Goal: Task Accomplishment & Management: Complete application form

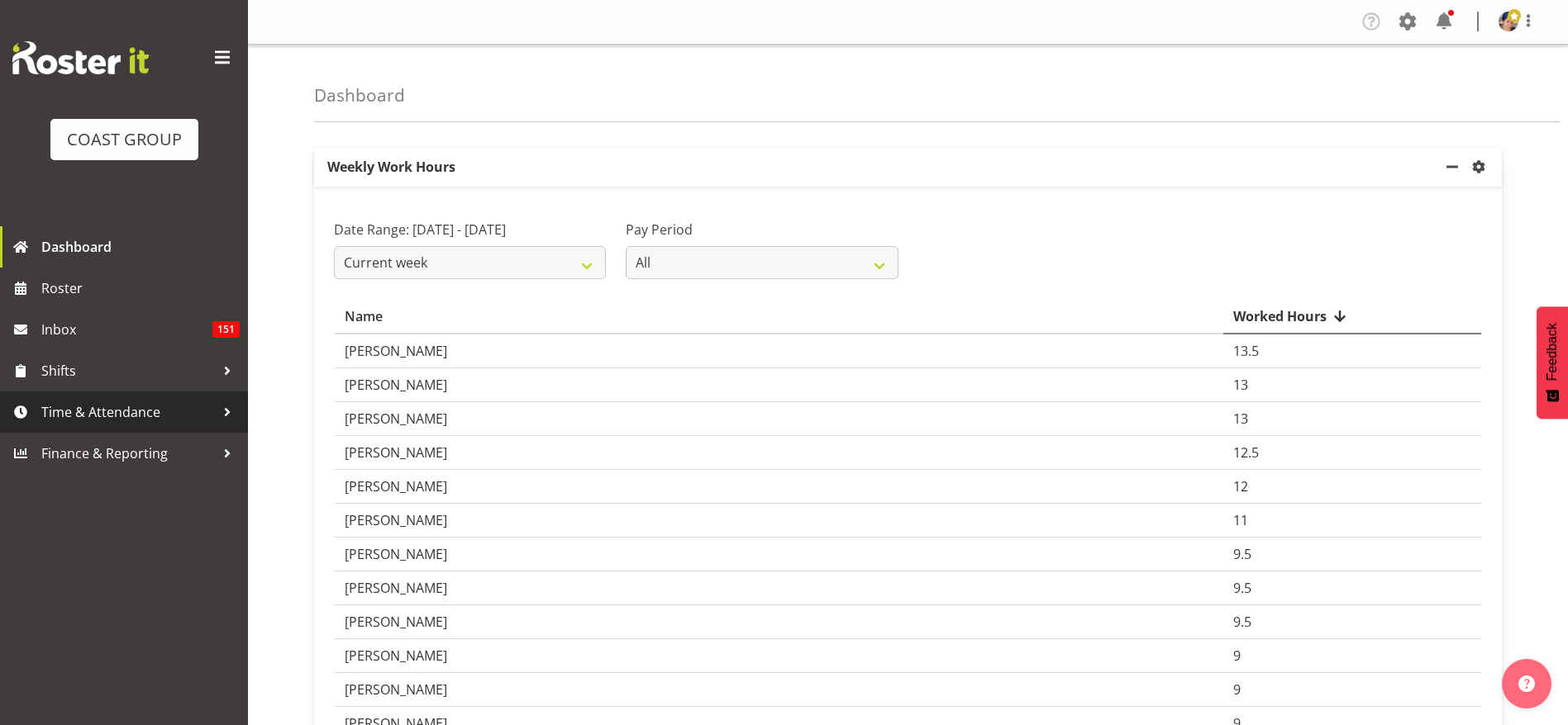
click at [140, 406] on span "Time & Attendance" at bounding box center [128, 412] width 174 height 24
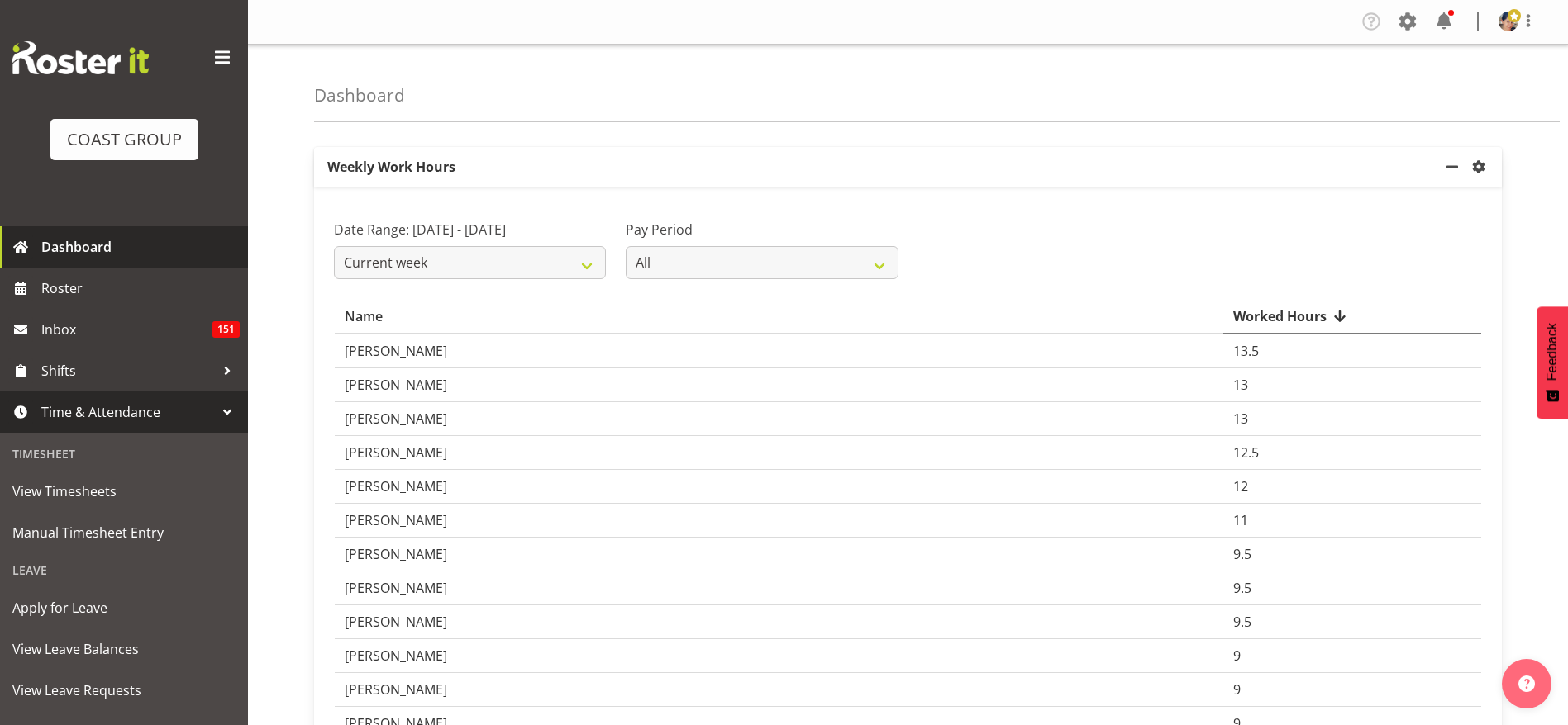
click at [72, 246] on span "Dashboard" at bounding box center [140, 247] width 198 height 24
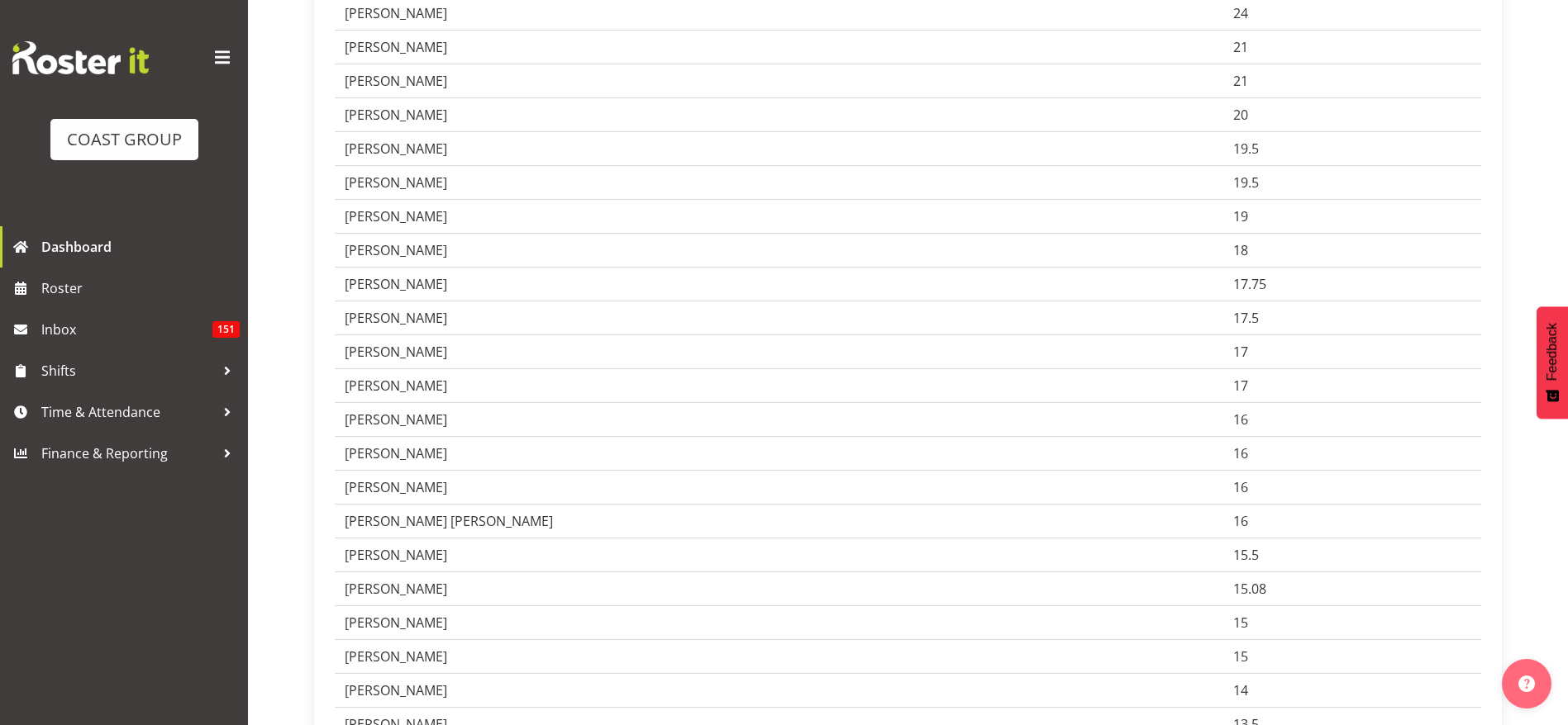
scroll to position [495, 0]
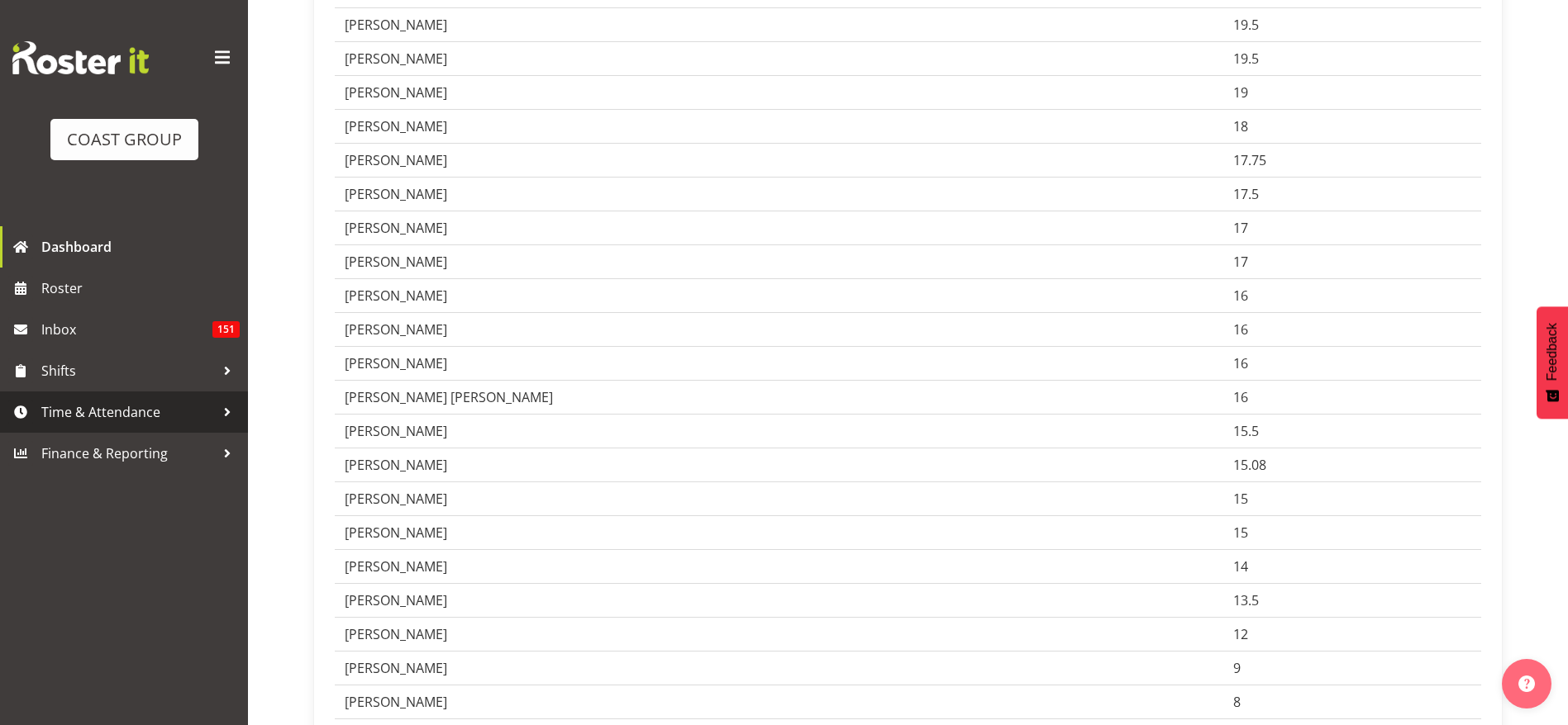
click at [86, 403] on span "Time & Attendance" at bounding box center [128, 412] width 174 height 24
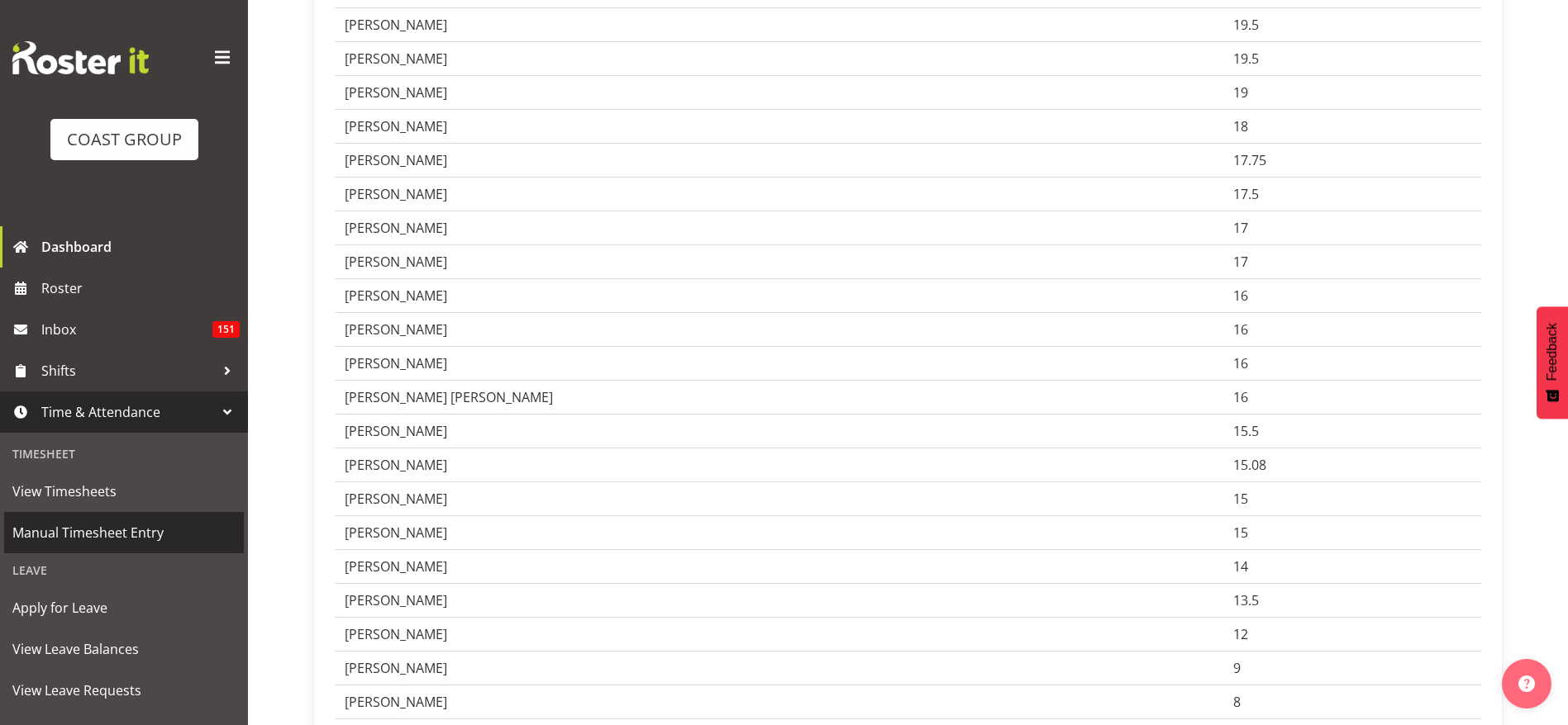
click at [127, 523] on span "Manual Timesheet Entry" at bounding box center [124, 533] width 223 height 24
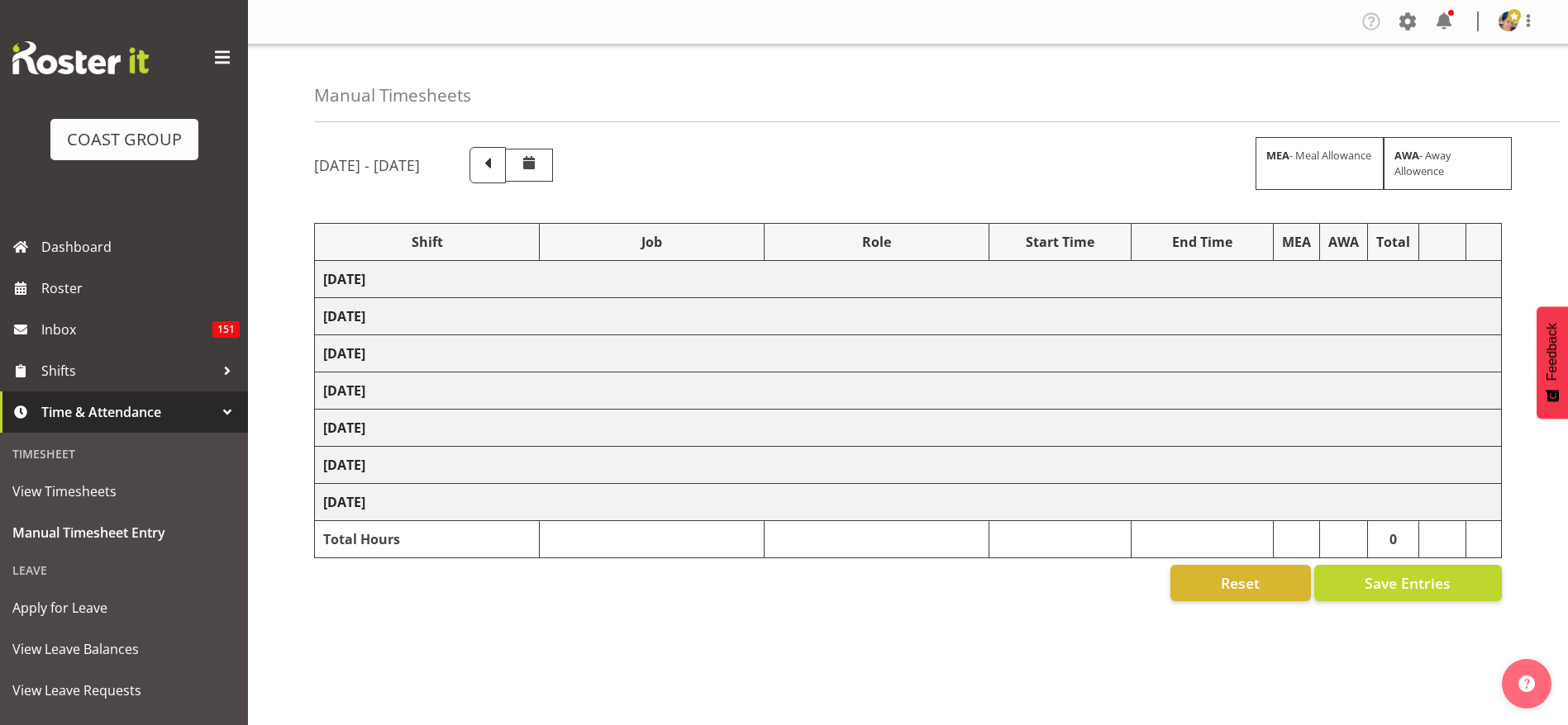
select select "1404"
select select "9028"
select select "37"
select select "1404"
select select "69"
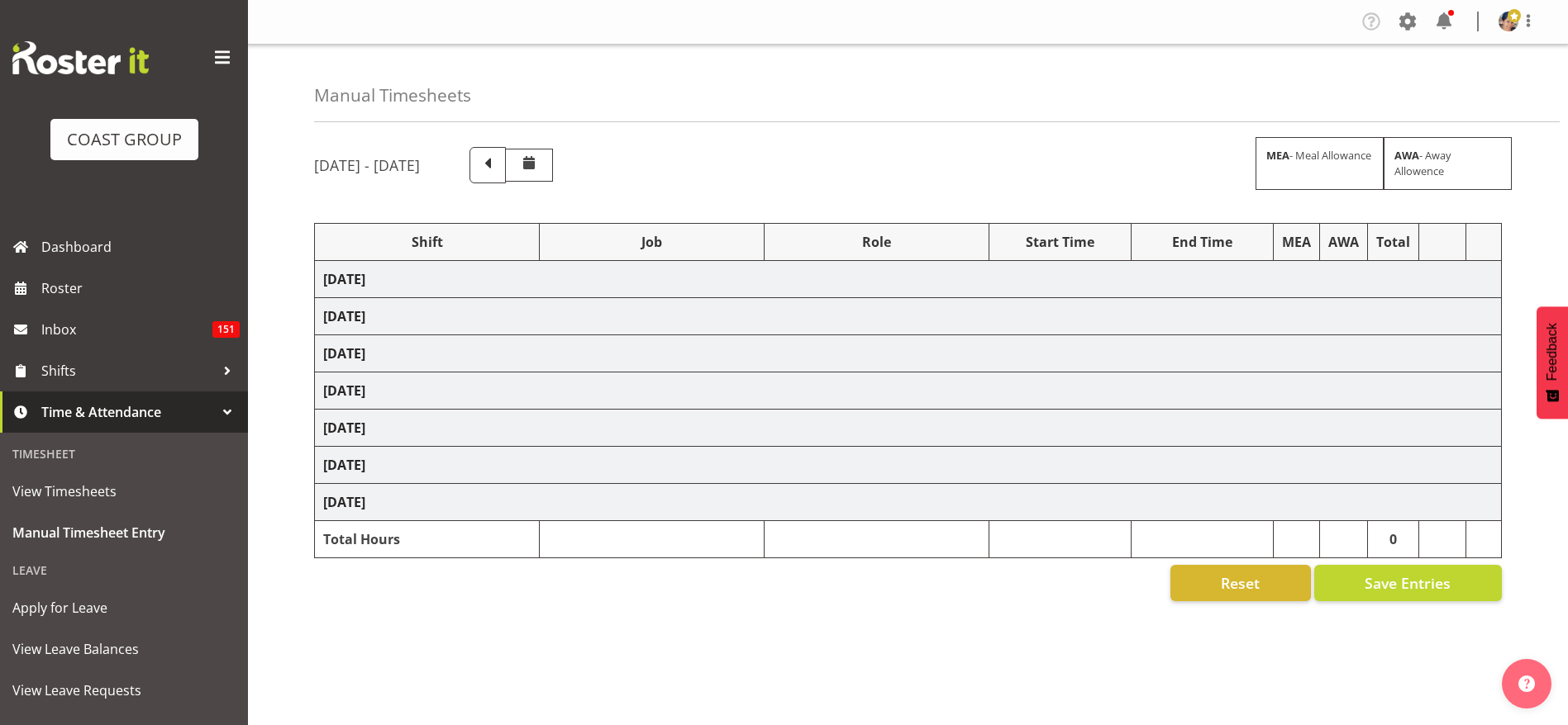
select select "37"
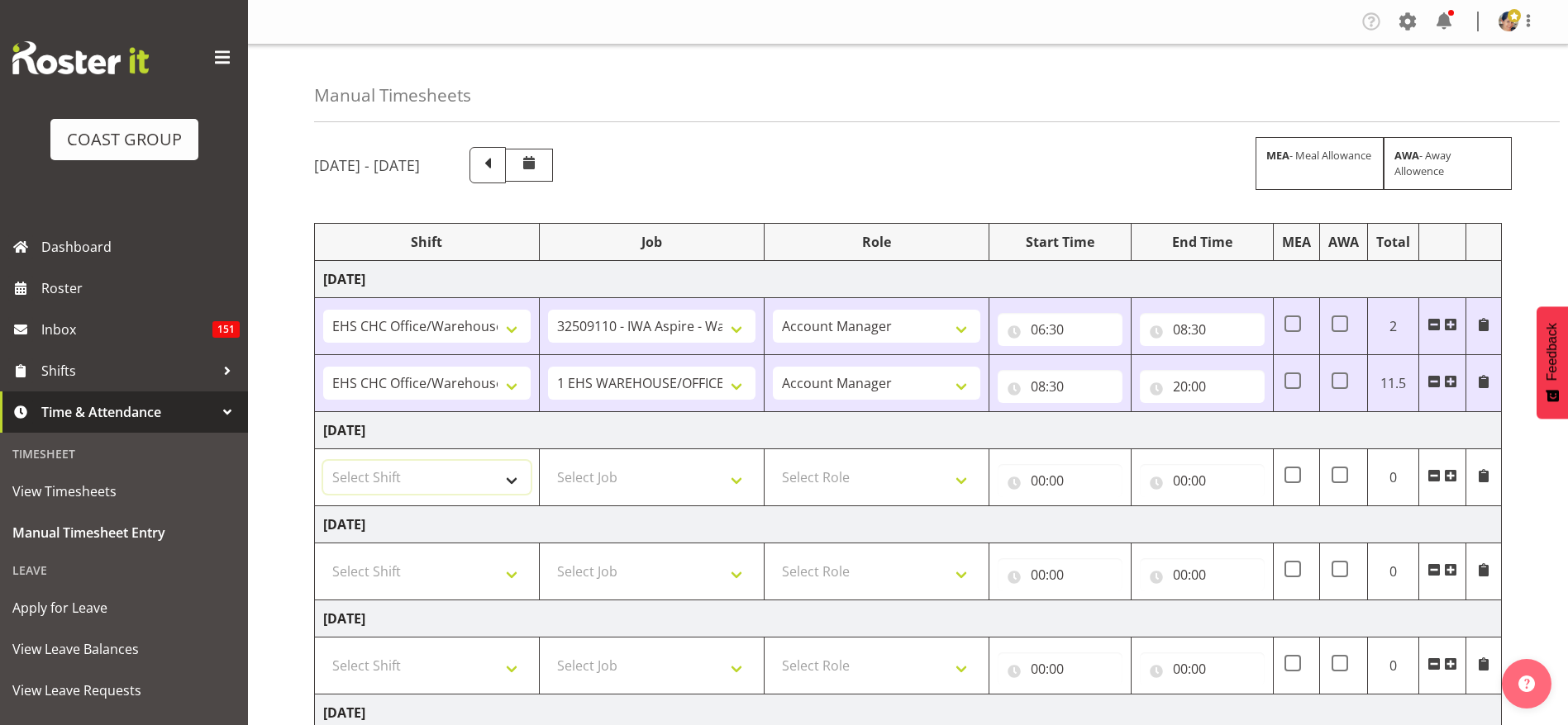
click at [381, 485] on select "Select Shift Break AHICE Break ATSNZ Break All Blacks casual Break Arts canty B…" at bounding box center [426, 476] width 207 height 33
select select "1404"
click at [323, 461] on select "Select Shift Break AHICE Break ATSNZ Break All Blacks casual Break Arts canty B…" at bounding box center [426, 476] width 207 height 33
click at [604, 485] on select "Select Job 1 Carlton Events 1 Carlton Hamilton 1 Carlton Wellington 1 EHS WAREH…" at bounding box center [651, 476] width 207 height 33
select select "69"
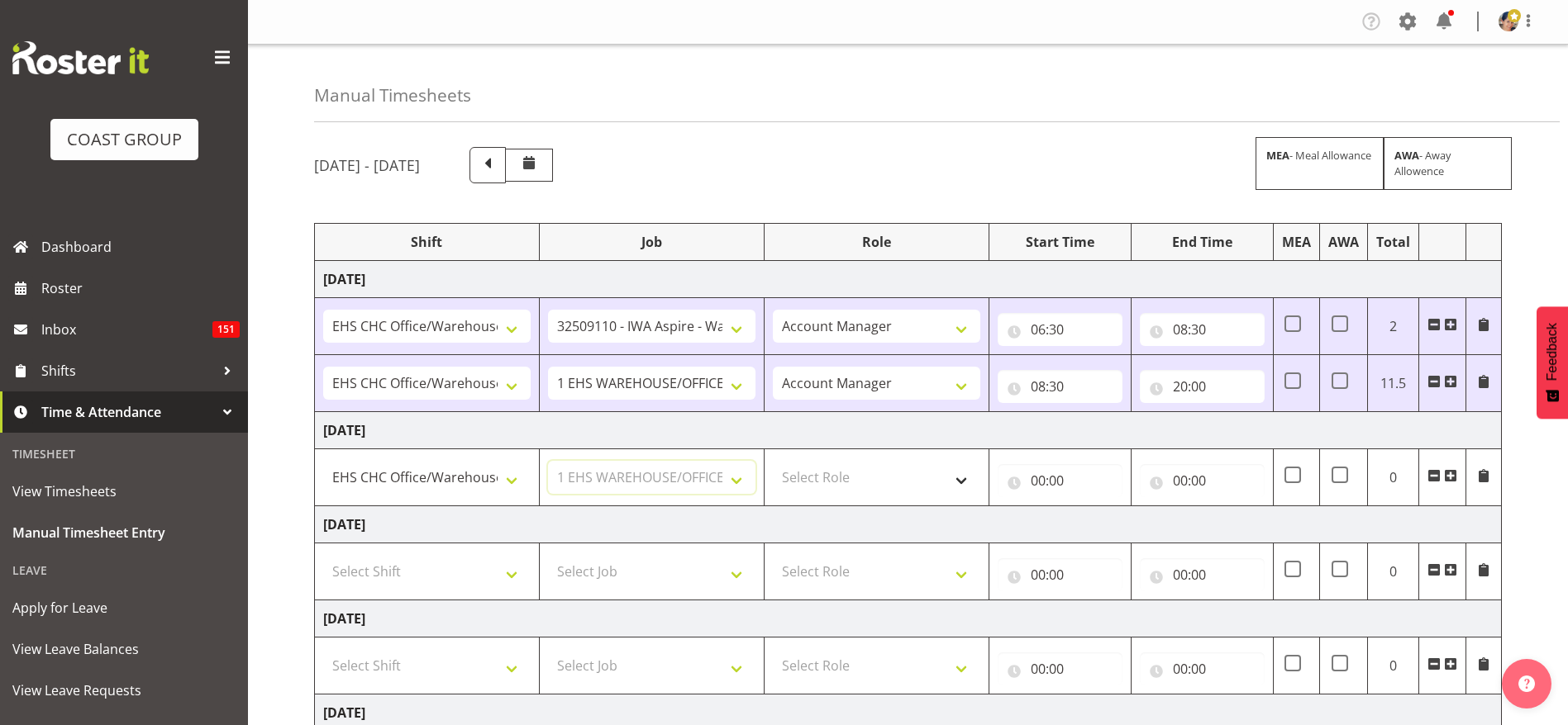
click at [548, 461] on select "Select Job 1 Carlton Events 1 Carlton Hamilton 1 Carlton Wellington 1 EHS WAREH…" at bounding box center [651, 476] width 207 height 33
click at [862, 482] on select "Select Role ACCOUNT MANAGER Account Manager" at bounding box center [876, 476] width 207 height 33
select select "37"
click at [773, 461] on select "Select Role ACCOUNT MANAGER Account Manager" at bounding box center [876, 476] width 207 height 33
click at [1048, 487] on input "00:00" at bounding box center [1059, 480] width 125 height 33
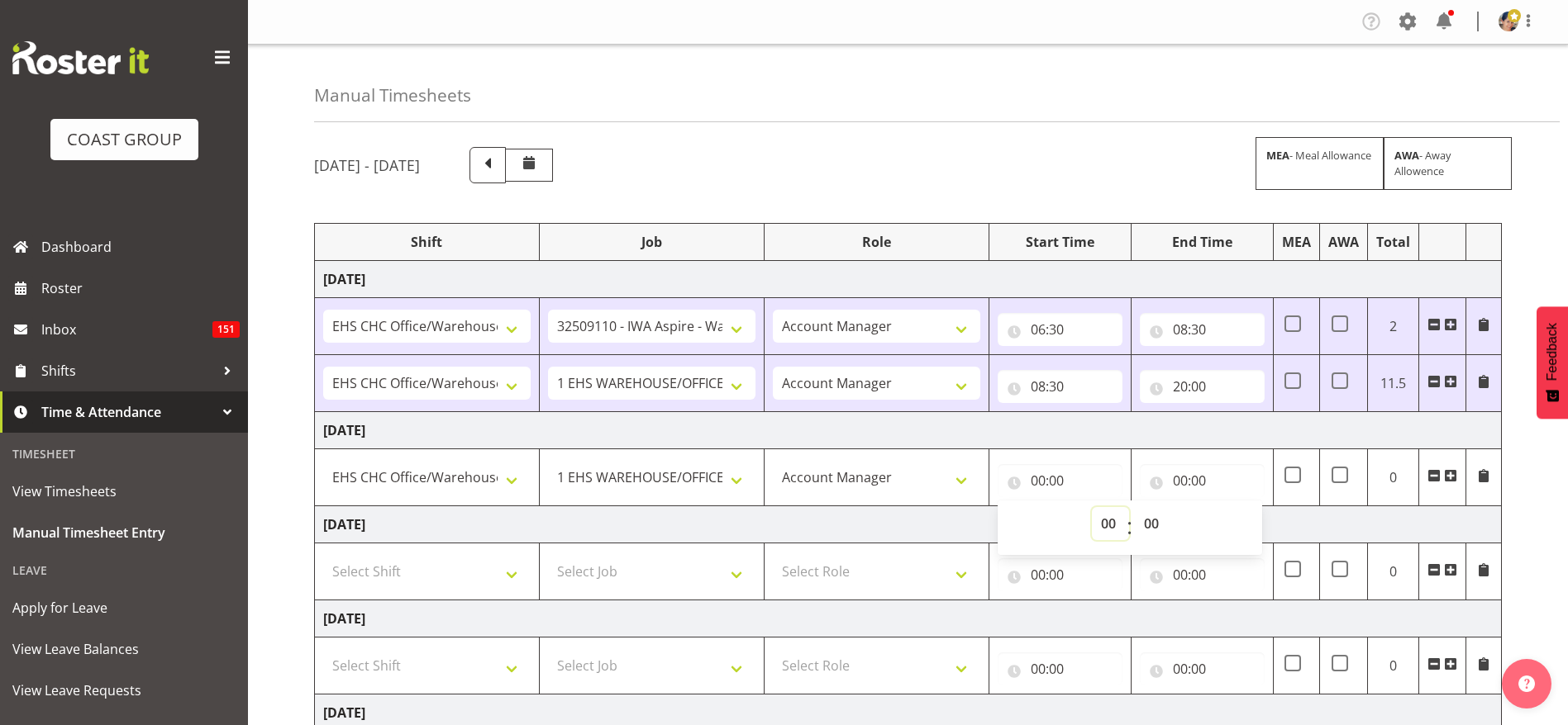
click at [1107, 523] on select "00 01 02 03 04 05 06 07 08 09 10 11 12 13 14 15 16 17 18 19 20 21 22 23" at bounding box center [1111, 523] width 38 height 33
select select "8"
click at [1092, 507] on select "00 01 02 03 04 05 06 07 08 09 10 11 12 13 14 15 16 17 18 19 20 21 22 23" at bounding box center [1111, 523] width 38 height 33
type input "08:00"
click at [1193, 473] on input "00:00" at bounding box center [1202, 480] width 125 height 33
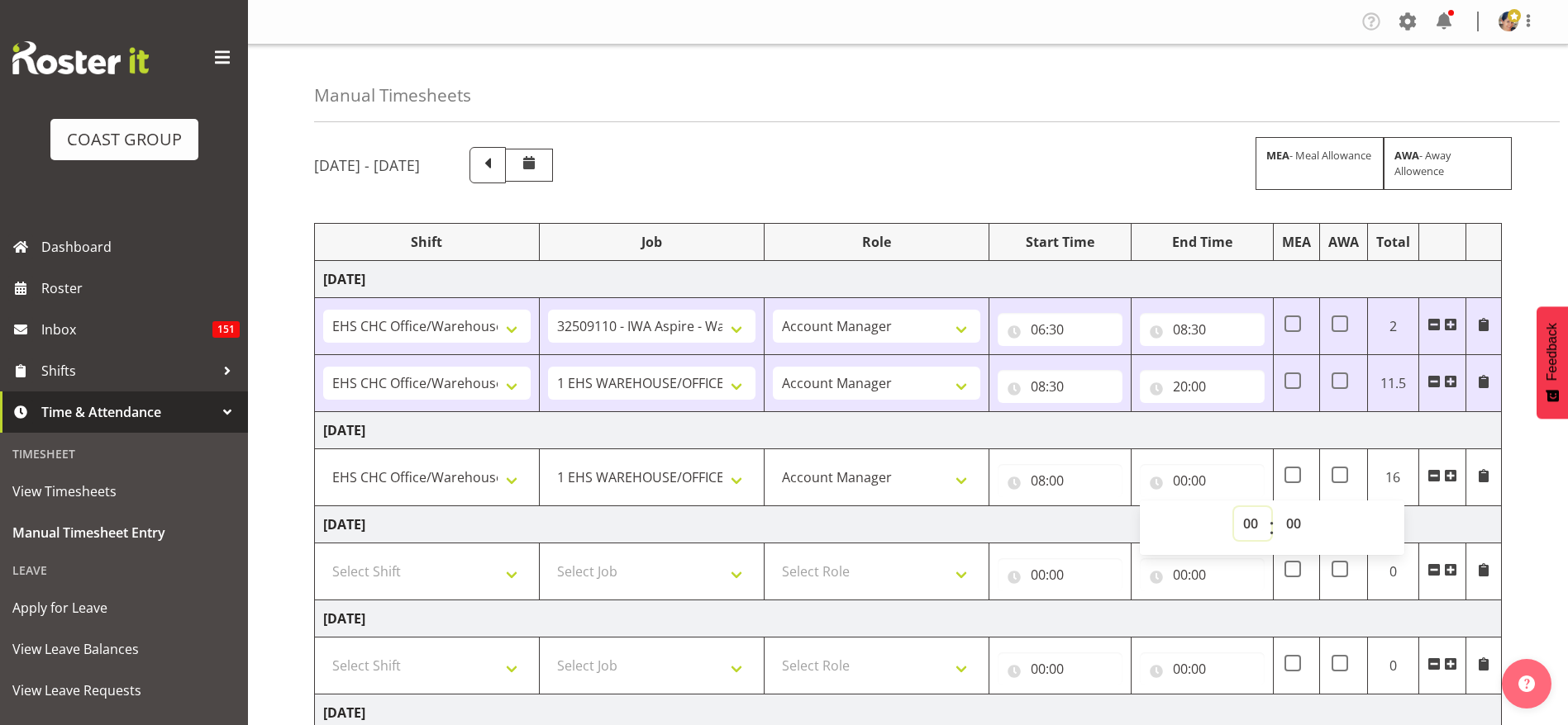
click at [1256, 515] on select "00 01 02 03 04 05 06 07 08 09 10 11 12 13 14 15 16 17 18 19 20 21 22 23" at bounding box center [1253, 523] width 38 height 33
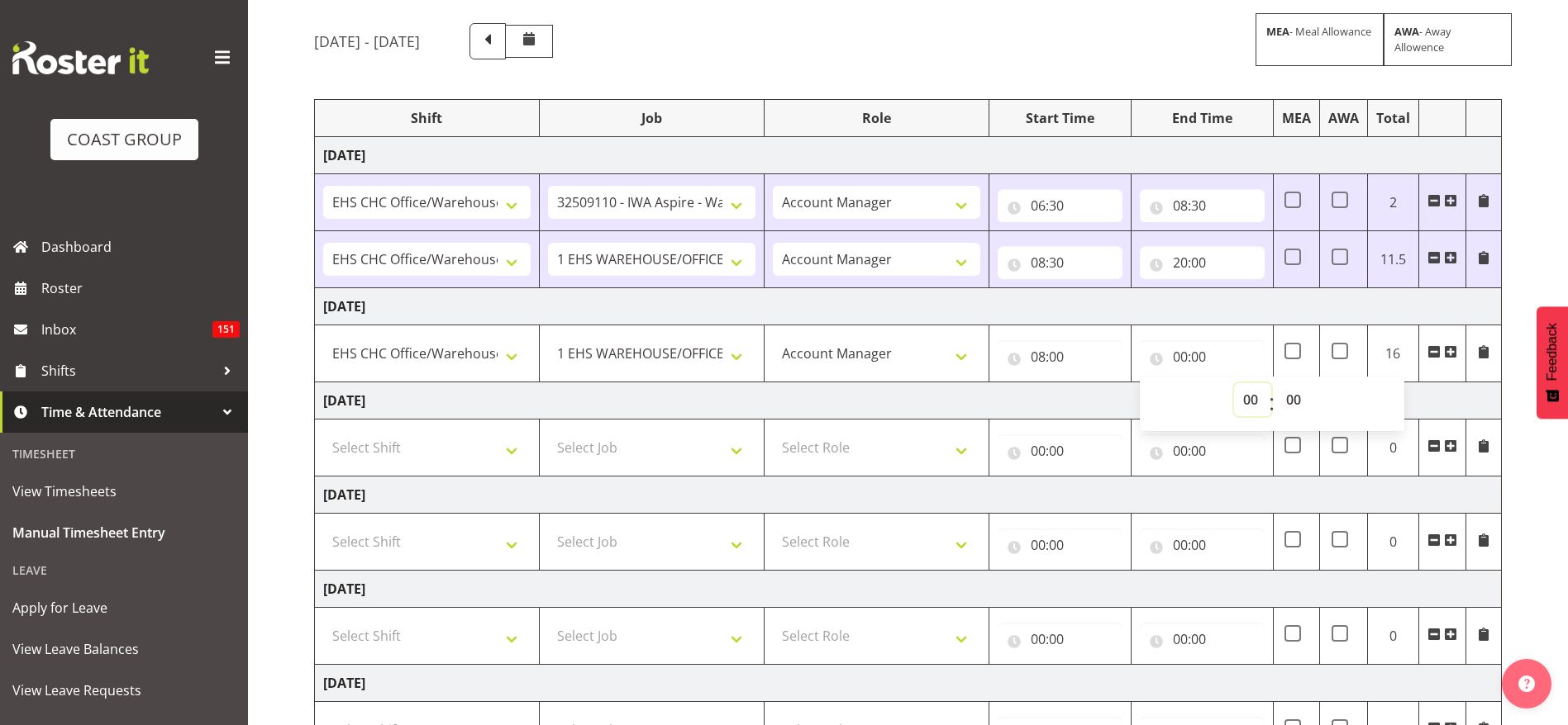
drag, startPoint x: 1256, startPoint y: 400, endPoint x: 1264, endPoint y: 398, distance: 8.2
click at [1255, 400] on select "00 01 02 03 04 05 06 07 08 09 10 11 12 13 14 15 16 17 18 19 20 21 22 23" at bounding box center [1253, 400] width 38 height 33
select select "20"
click at [1234, 384] on select "00 01 02 03 04 05 06 07 08 09 10 11 12 13 14 15 16 17 18 19 20 21 22 23" at bounding box center [1253, 400] width 38 height 33
type input "20:00"
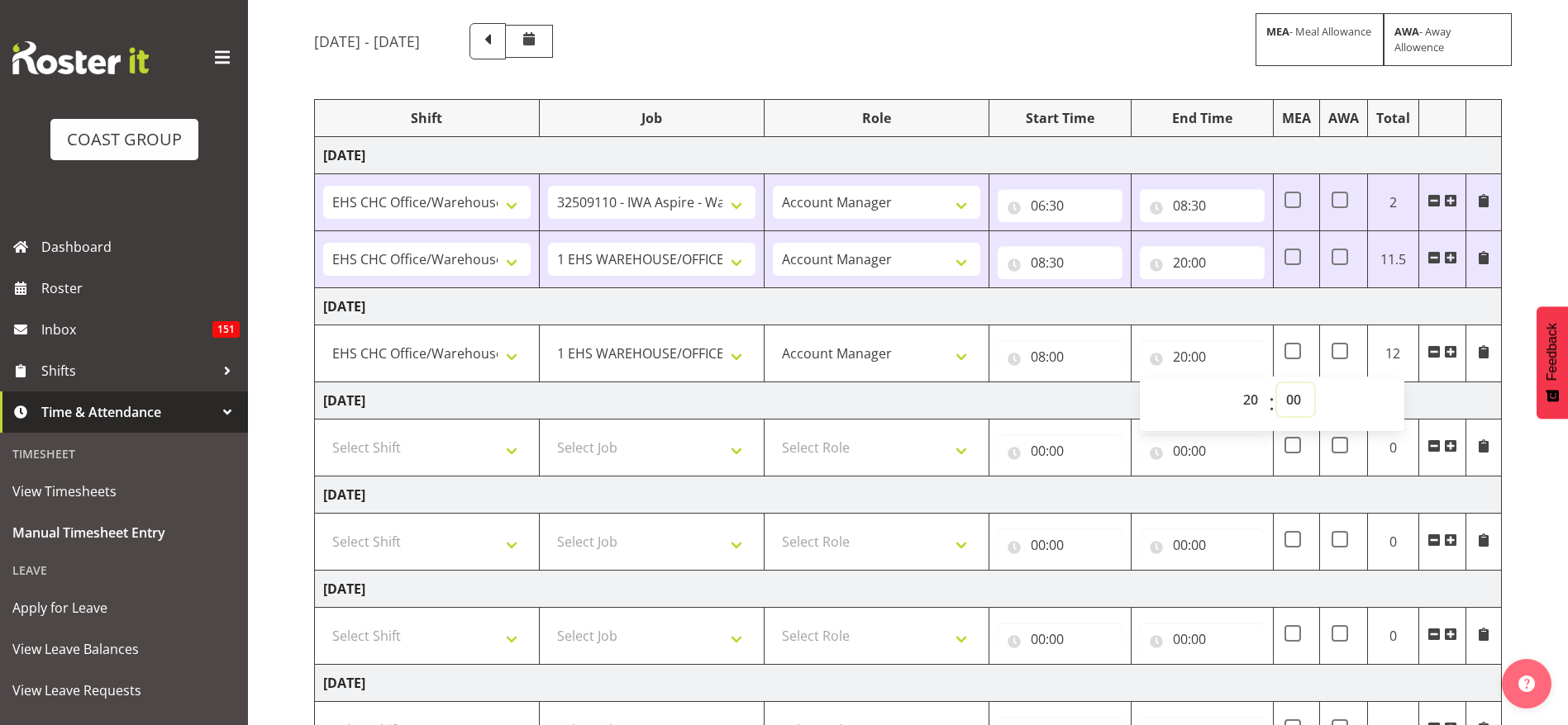
click at [1302, 398] on select "00 01 02 03 04 05 06 07 08 09 10 11 12 13 14 15 16 17 18 19 20 21 22 23 24 25 2…" at bounding box center [1296, 400] width 38 height 33
select select "30"
click at [1277, 384] on select "00 01 02 03 04 05 06 07 08 09 10 11 12 13 14 15 16 17 18 19 20 21 22 23 24 25 2…" at bounding box center [1296, 400] width 38 height 33
type input "20:30"
click at [1073, 313] on td "Thursday 2nd October 2025" at bounding box center [908, 307] width 1187 height 38
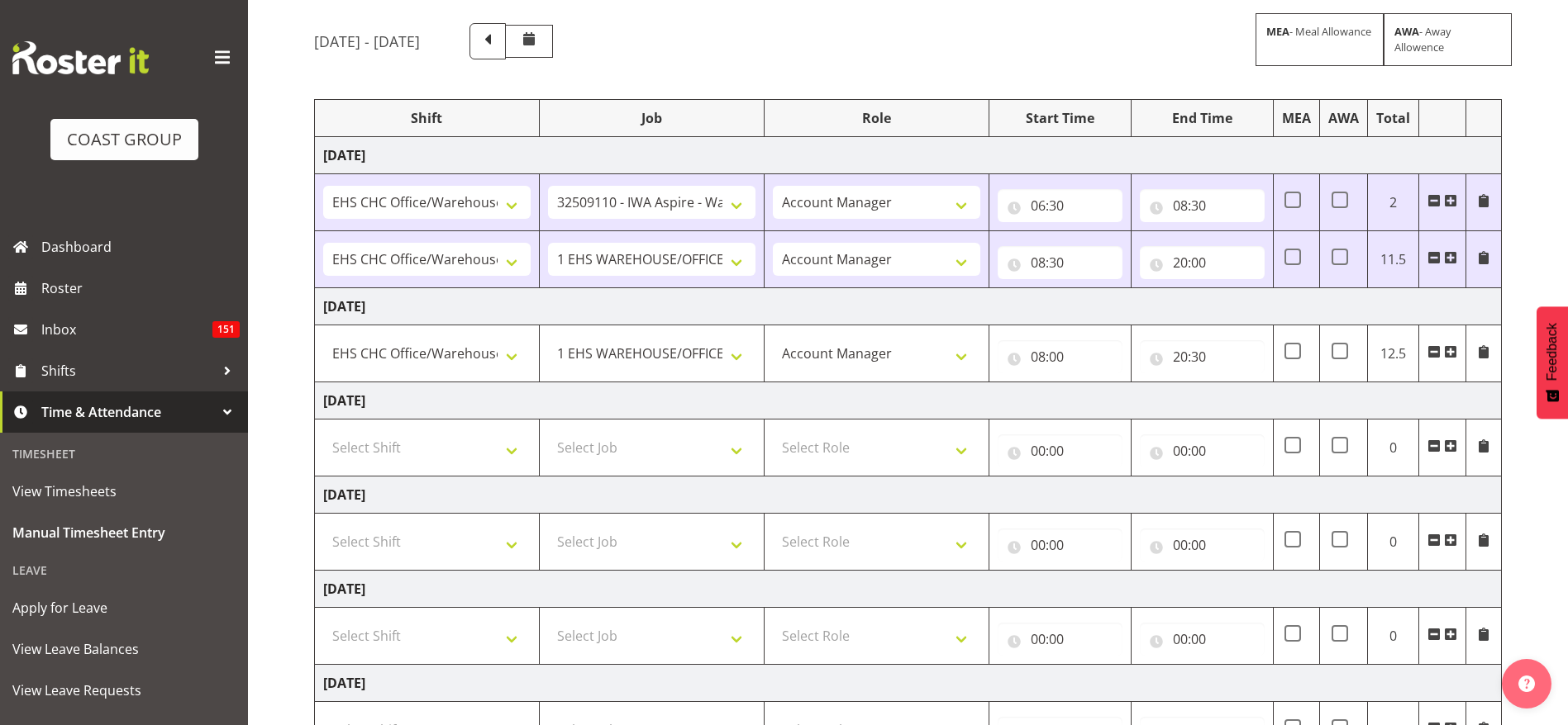
scroll to position [364, 0]
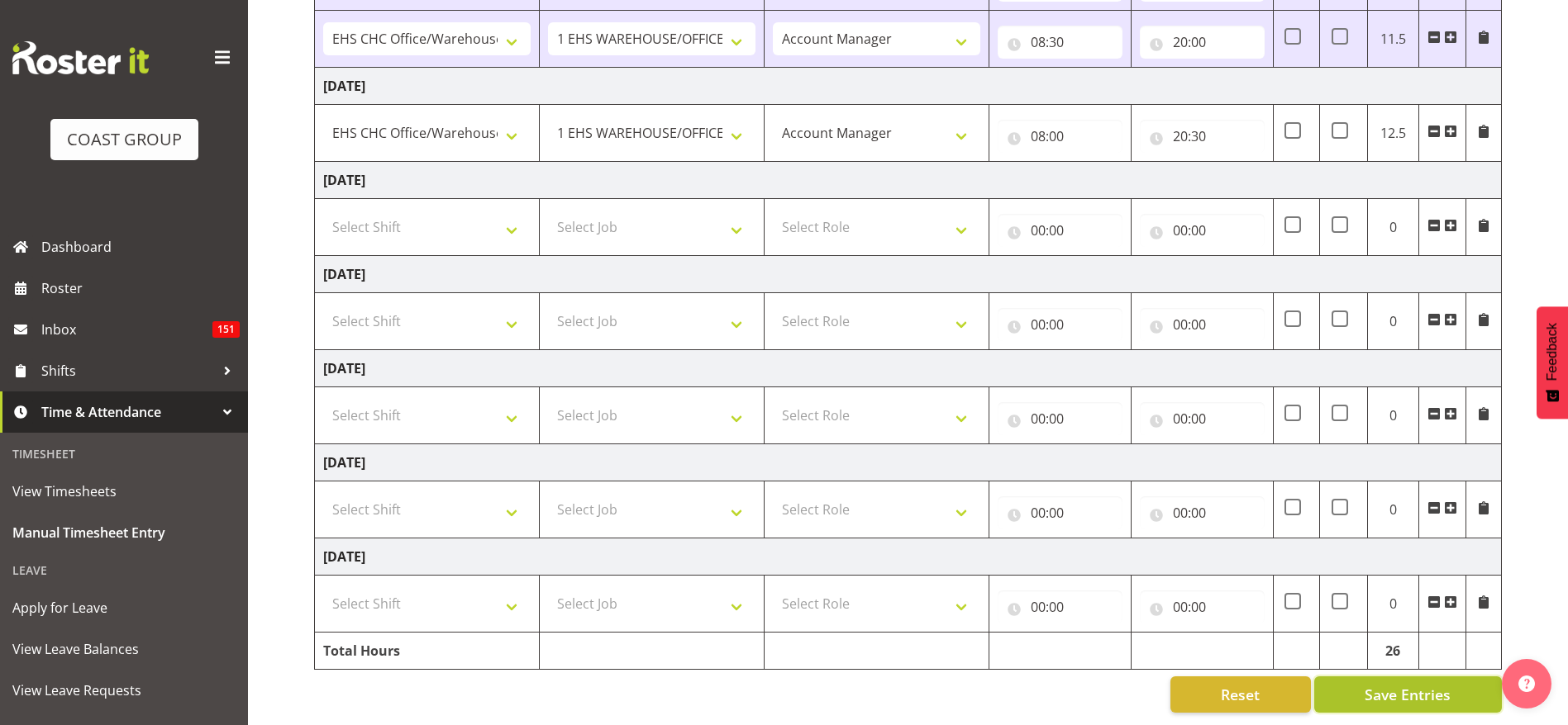
click at [1397, 684] on span "Save Entries" at bounding box center [1408, 694] width 86 height 22
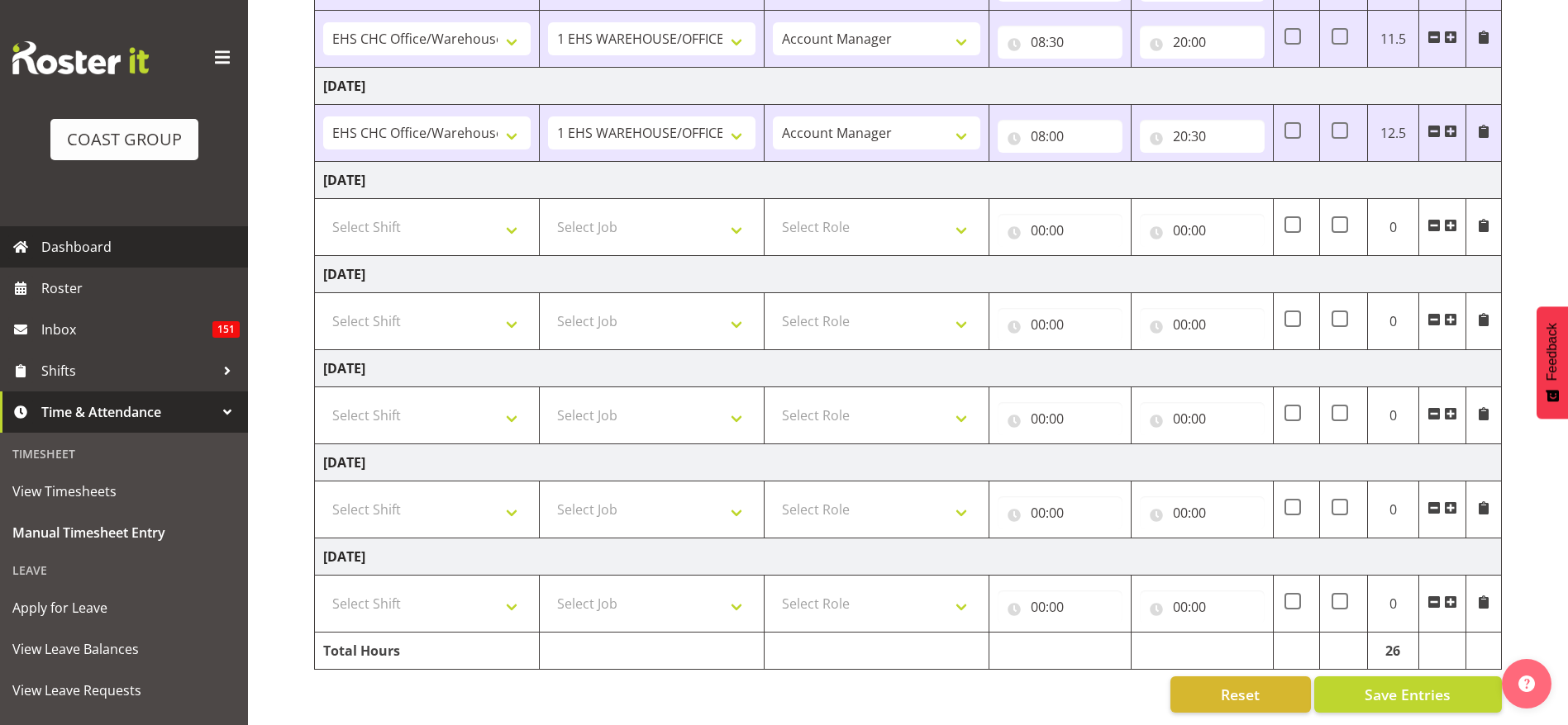
click at [89, 255] on span "Dashboard" at bounding box center [140, 247] width 198 height 24
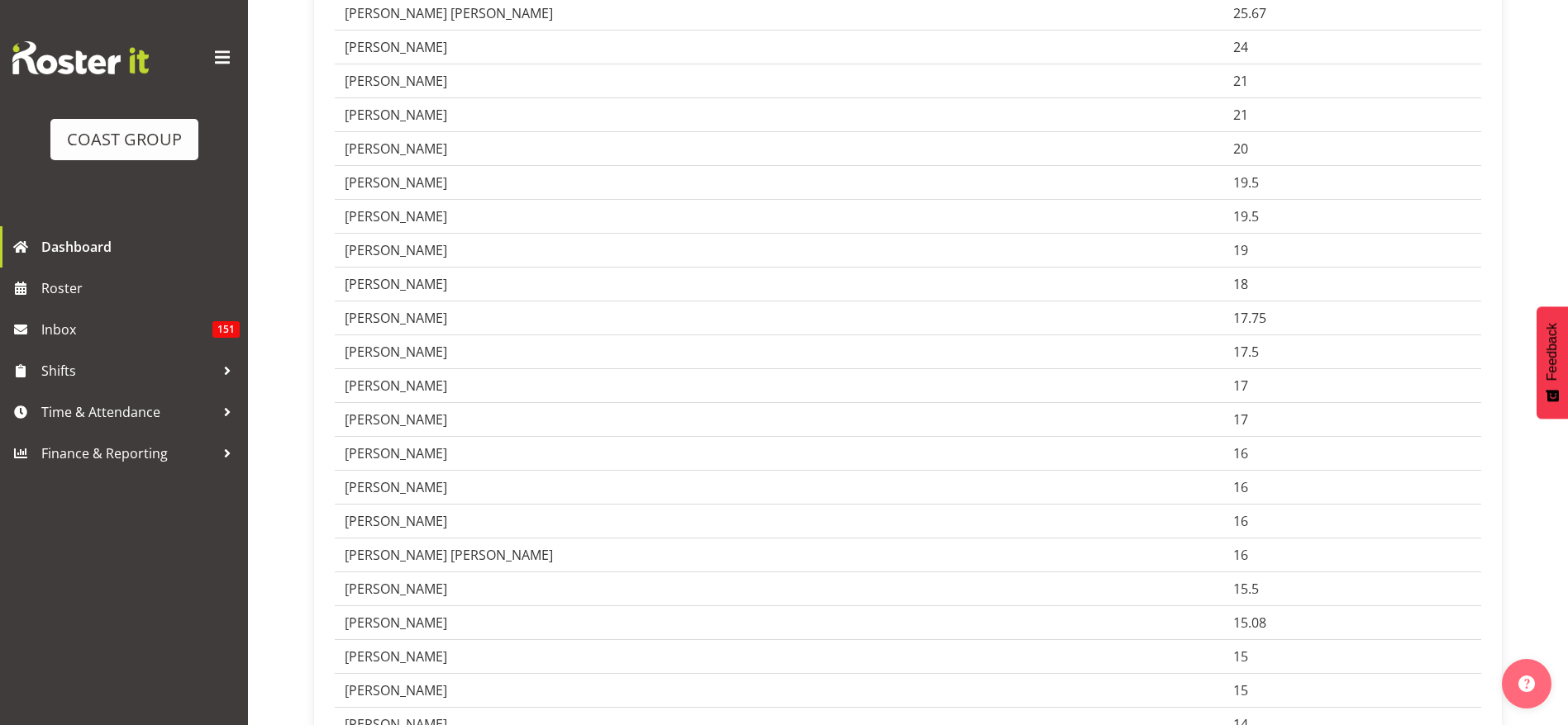
scroll to position [248, 0]
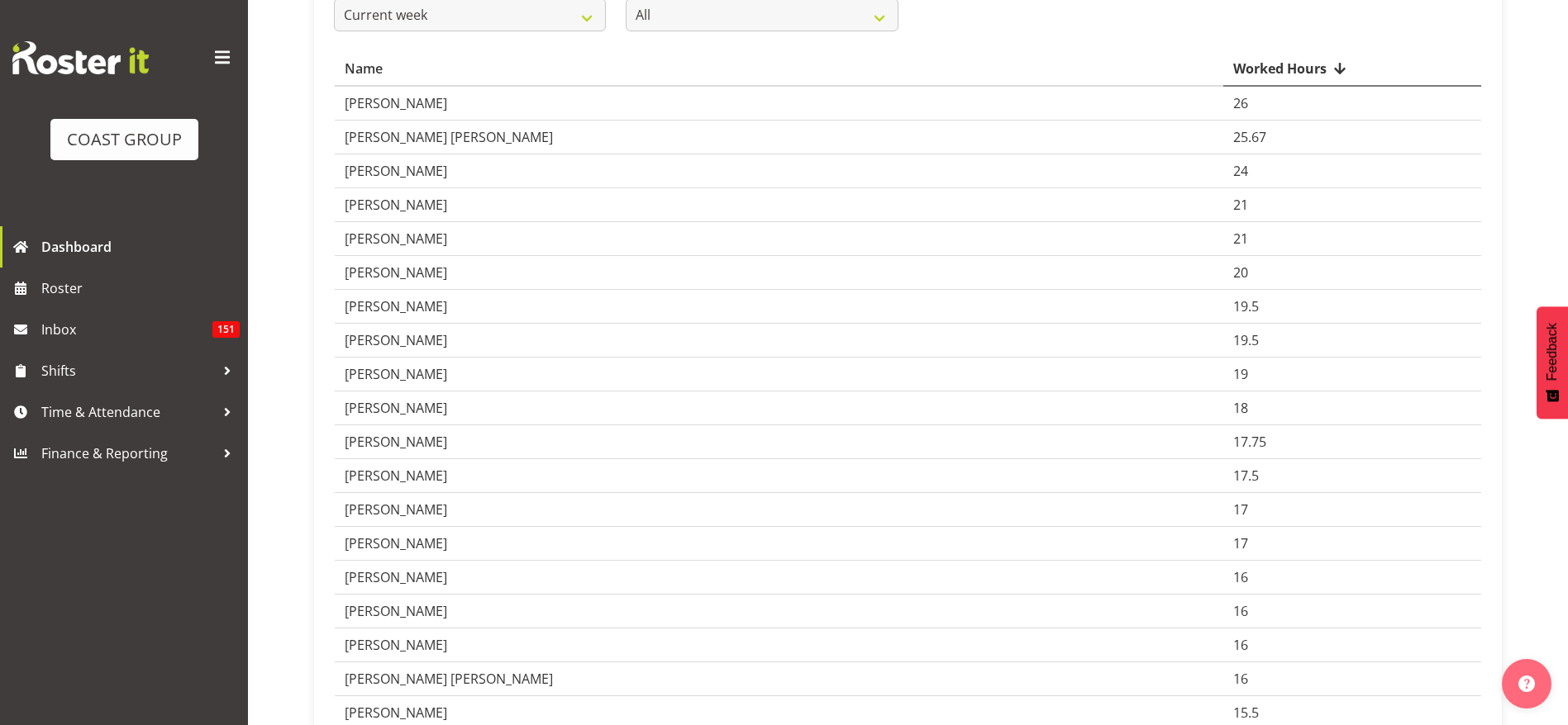
drag, startPoint x: 848, startPoint y: 439, endPoint x: 702, endPoint y: 204, distance: 276.7
click at [702, 204] on td "Martin Samuel" at bounding box center [779, 205] width 889 height 34
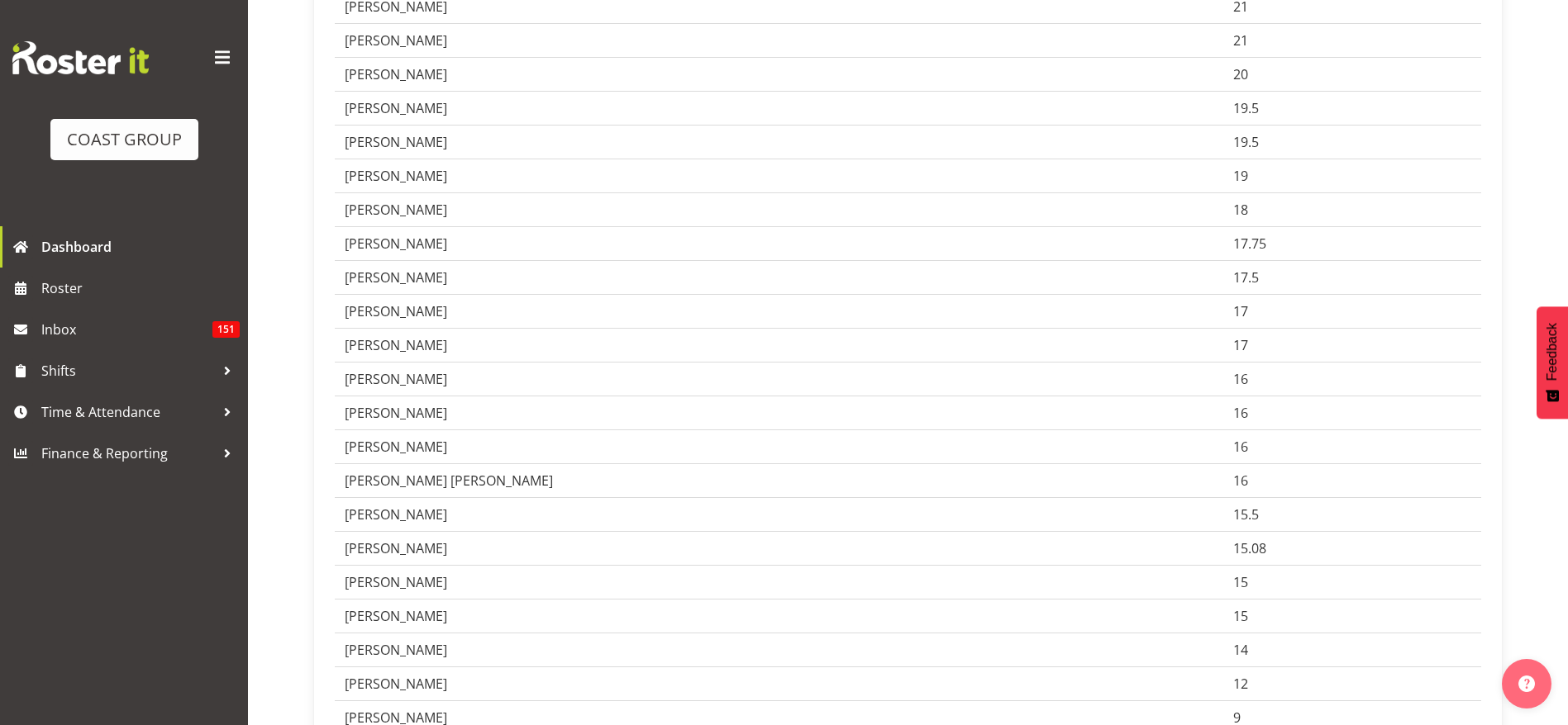
scroll to position [495, 0]
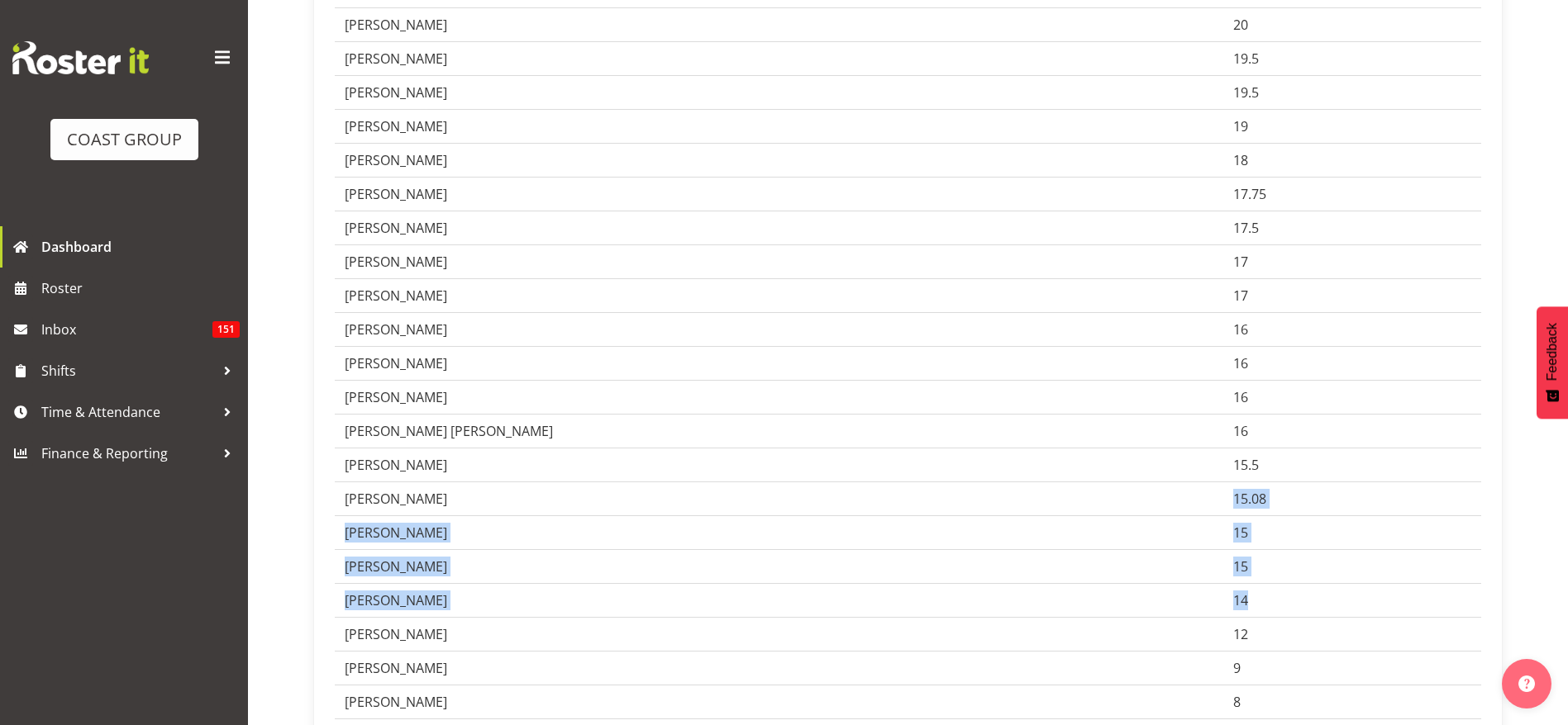
drag, startPoint x: 1264, startPoint y: 596, endPoint x: 334, endPoint y: 503, distance: 934.6
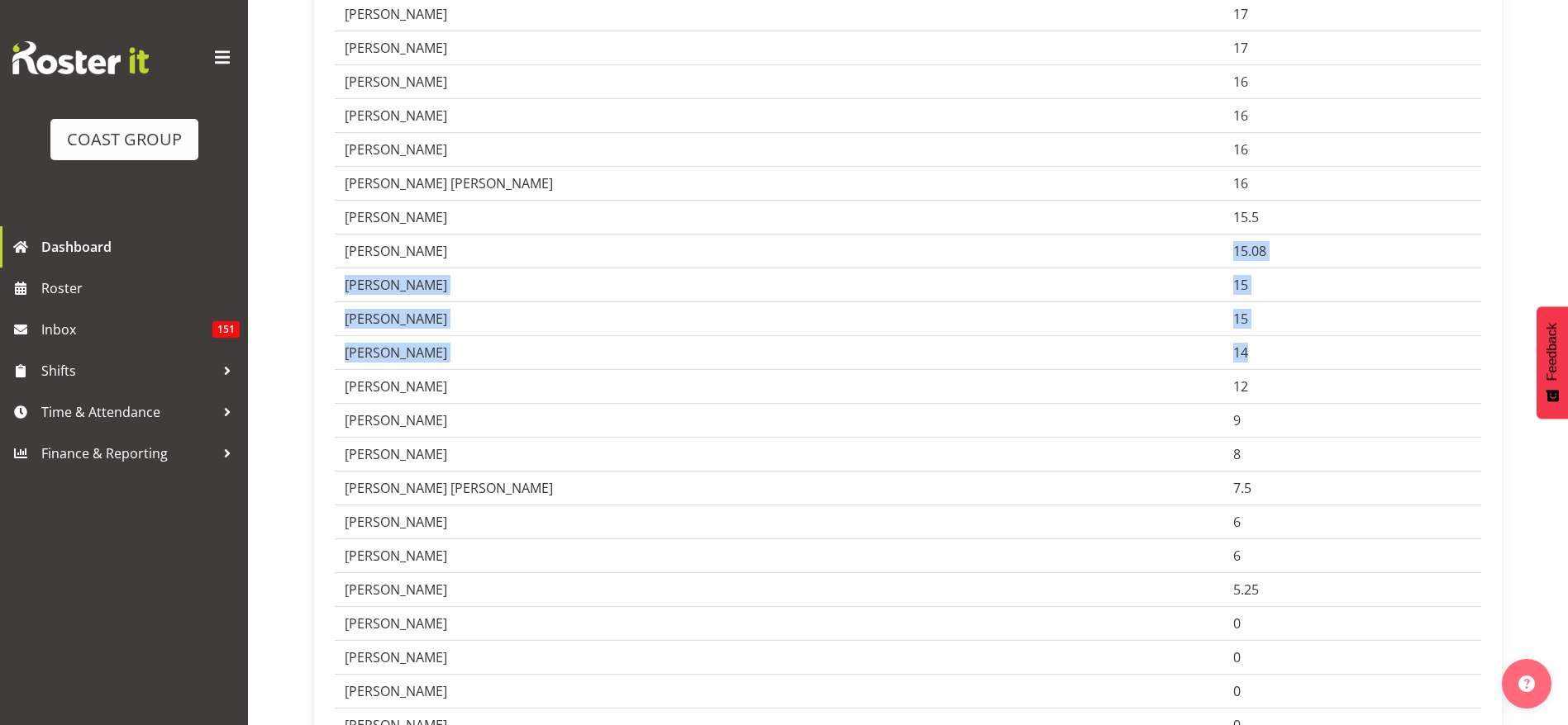
scroll to position [620, 0]
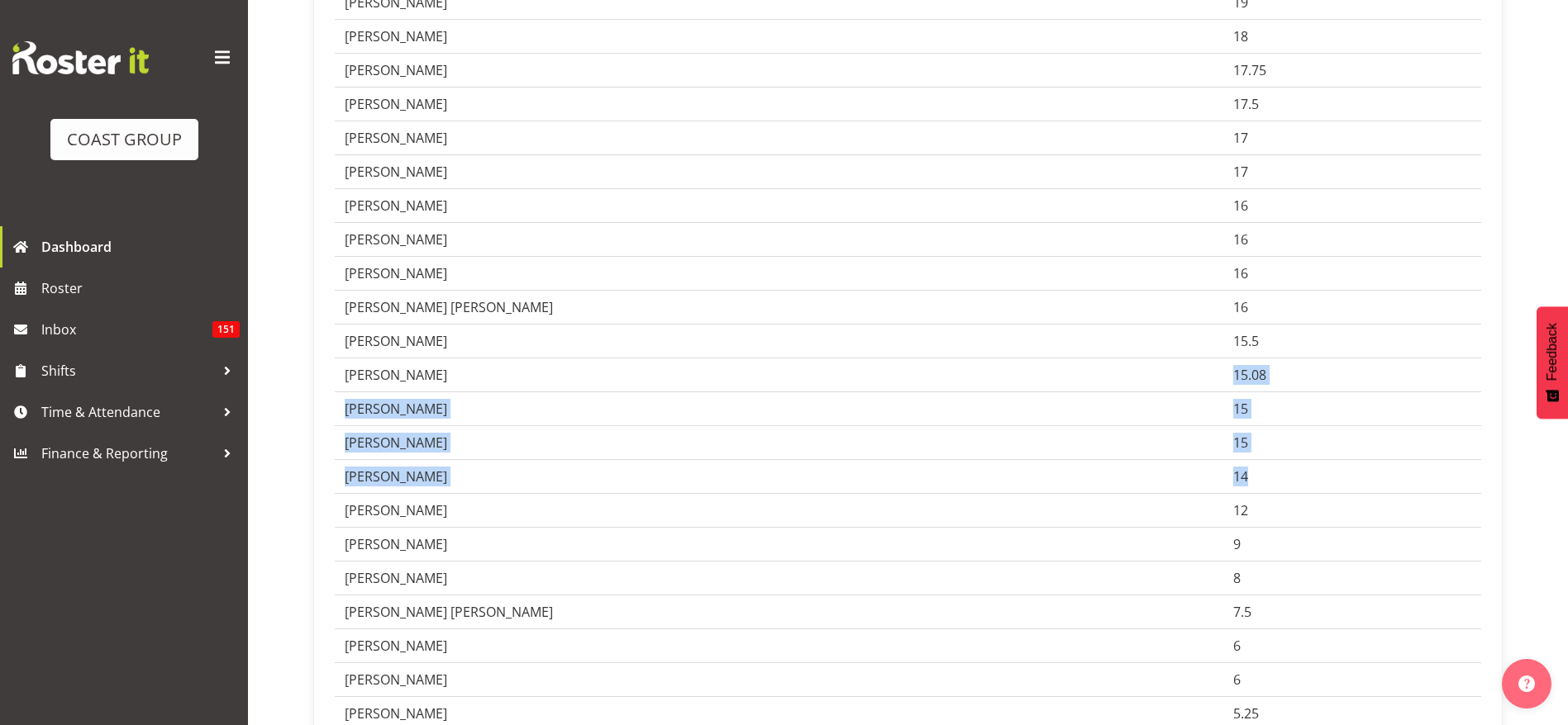
click at [947, 360] on td "Holly Eason" at bounding box center [779, 375] width 889 height 34
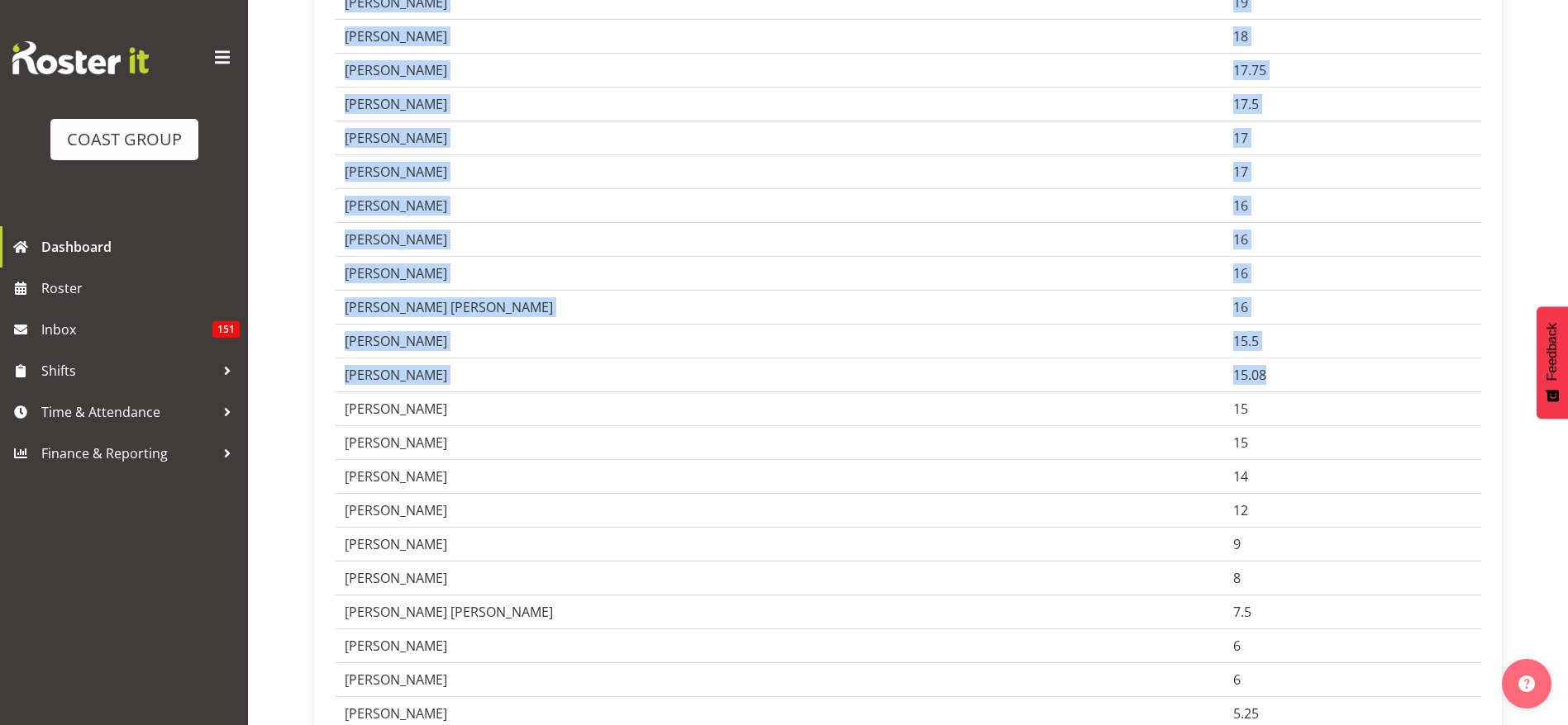
drag, startPoint x: 1275, startPoint y: 374, endPoint x: 320, endPoint y: 414, distance: 955.8
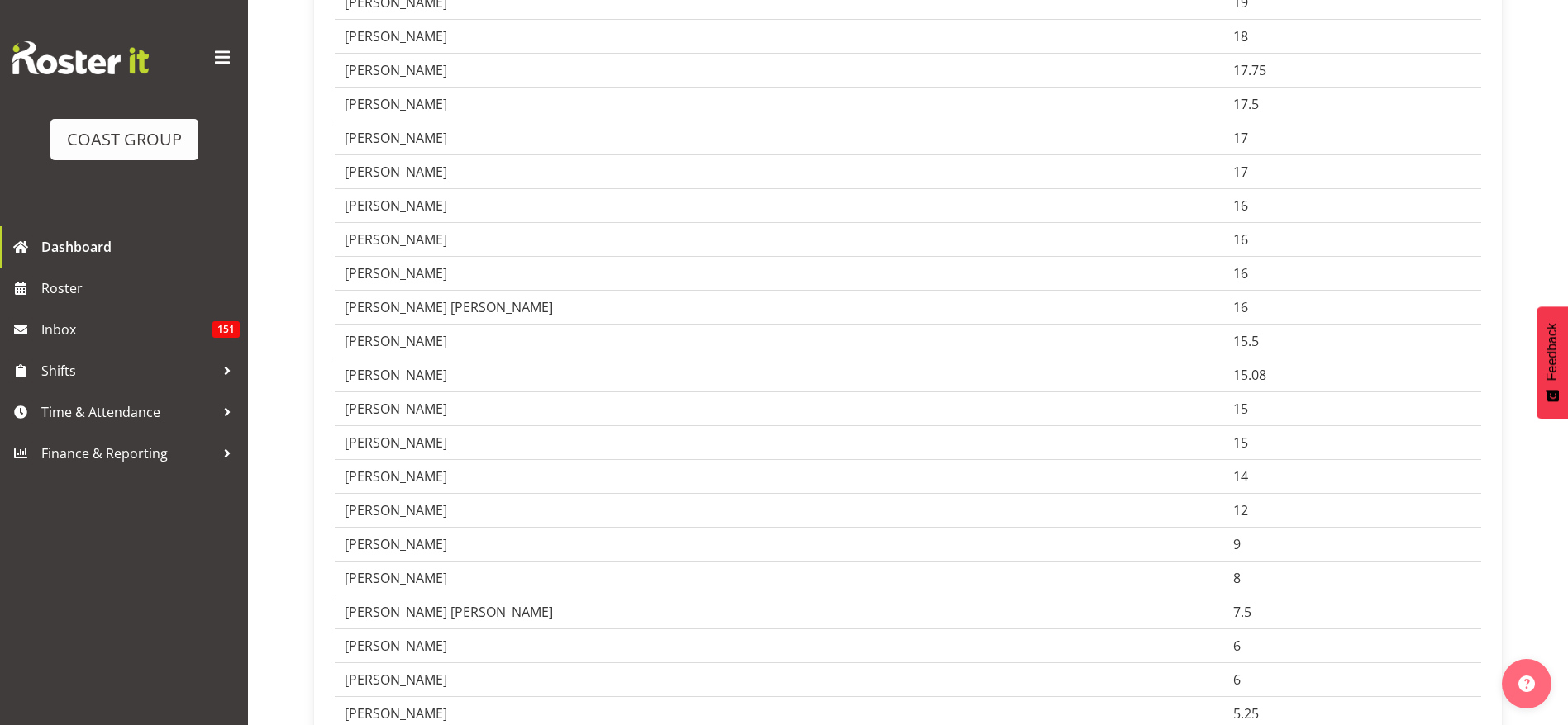
click at [1152, 488] on td "Christina Jaramillo" at bounding box center [779, 477] width 889 height 34
drag, startPoint x: 1259, startPoint y: 478, endPoint x: 334, endPoint y: 391, distance: 929.1
click at [1390, 377] on td "15.08" at bounding box center [1352, 375] width 258 height 34
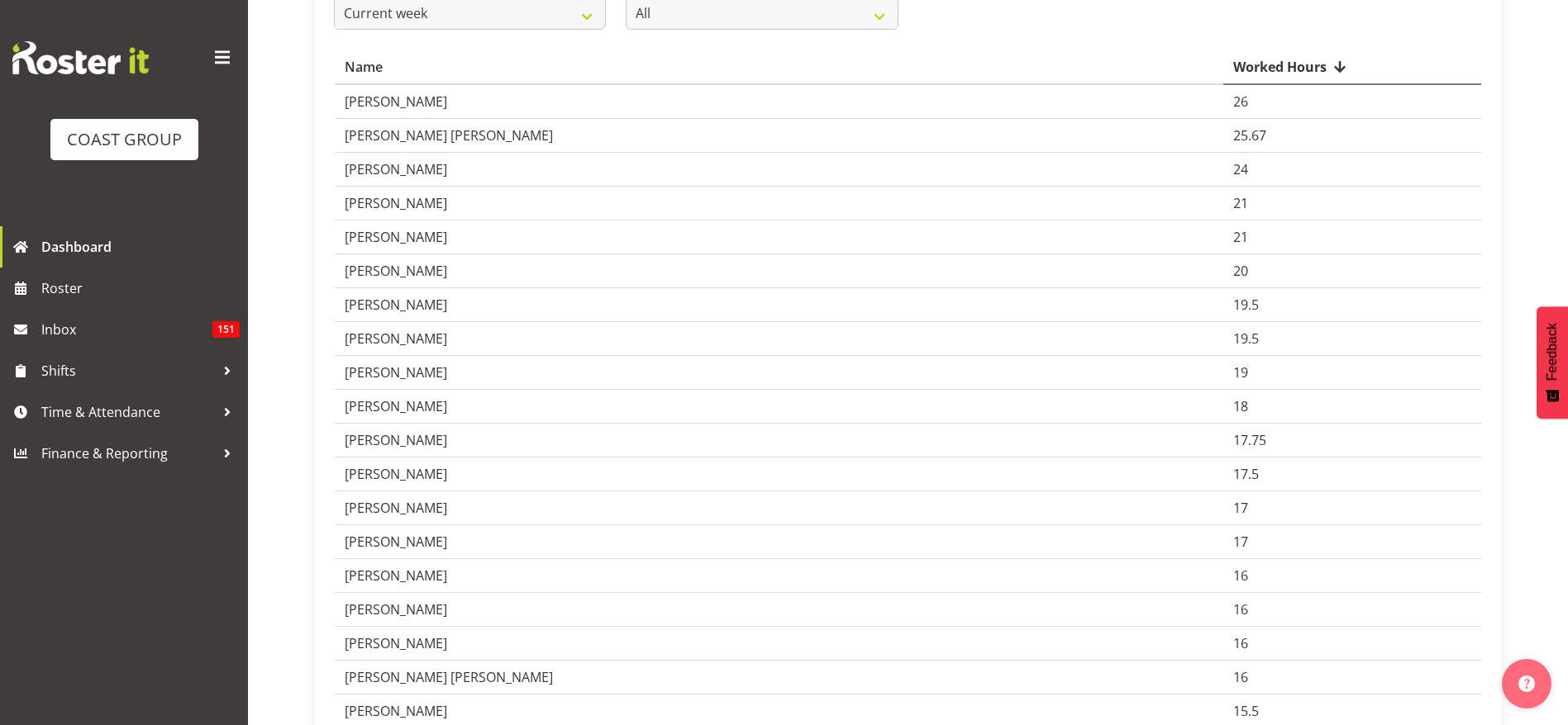
scroll to position [0, 0]
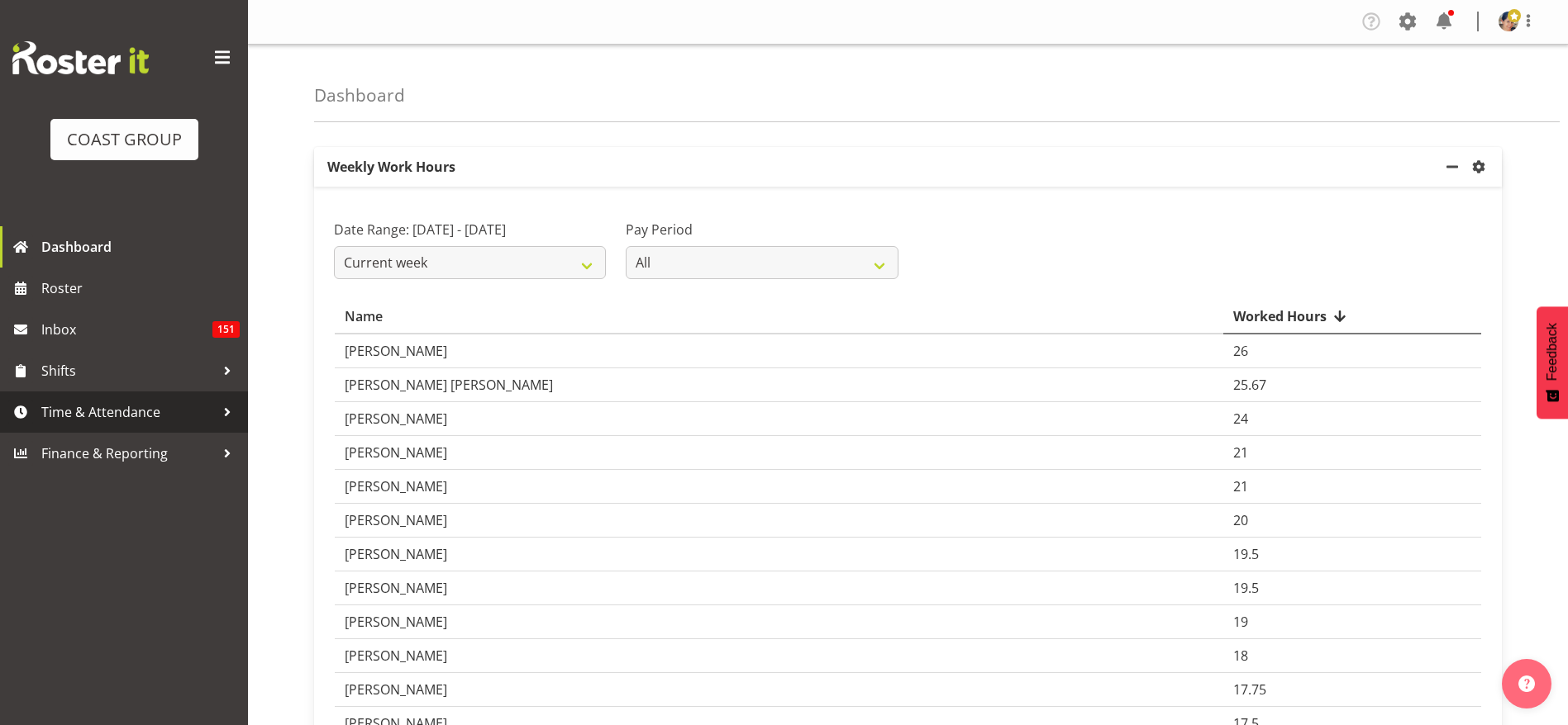
click at [109, 410] on span "Time & Attendance" at bounding box center [128, 412] width 174 height 24
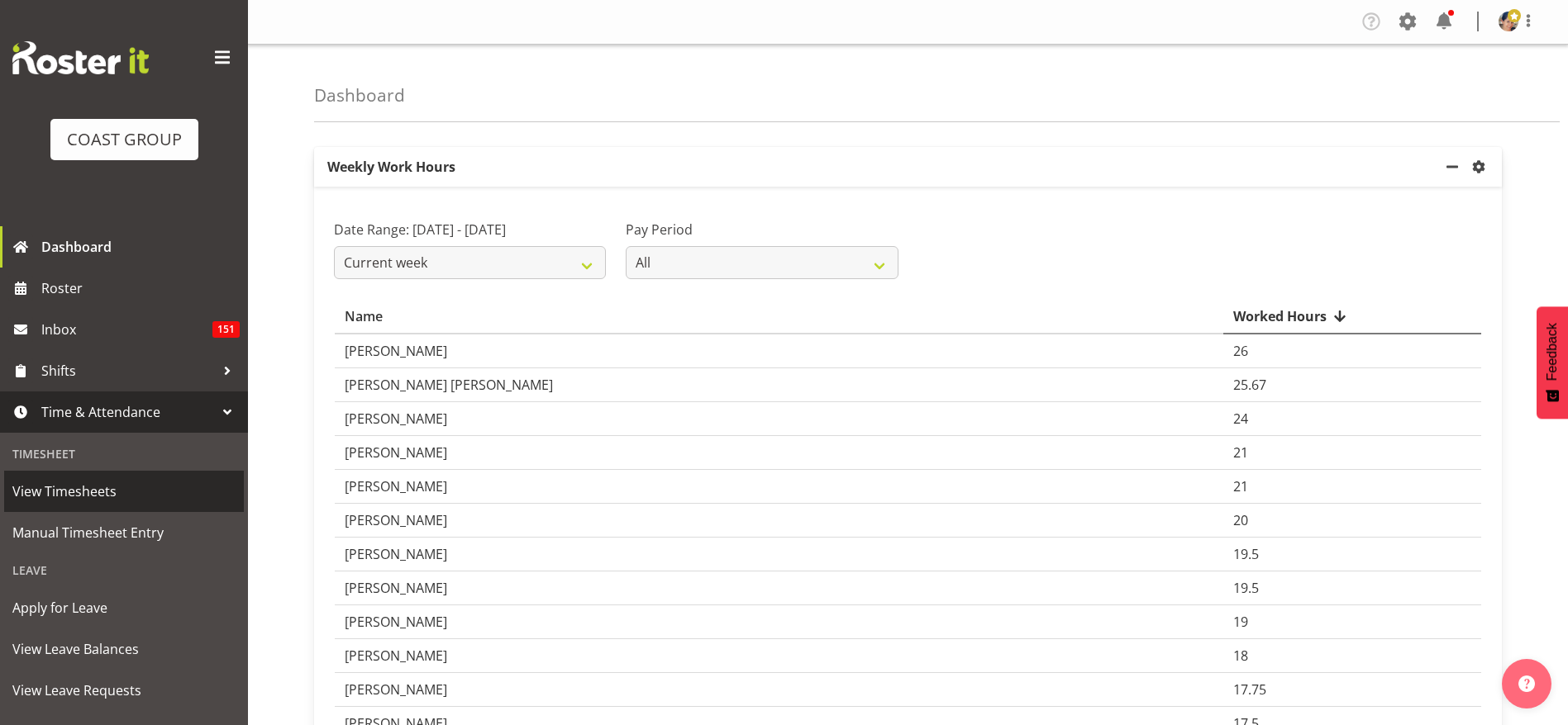
click at [90, 500] on span "View Timesheets" at bounding box center [124, 491] width 223 height 24
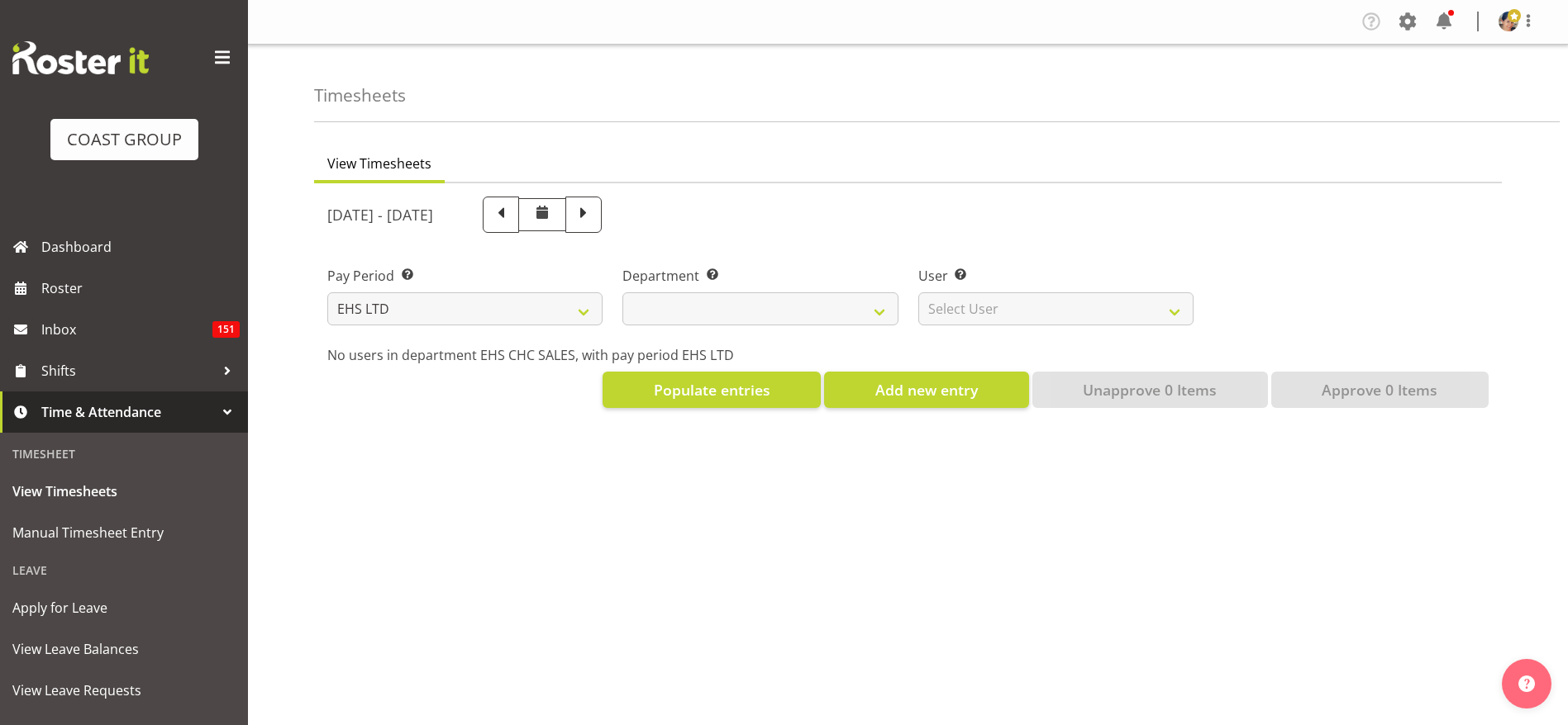
select select "7"
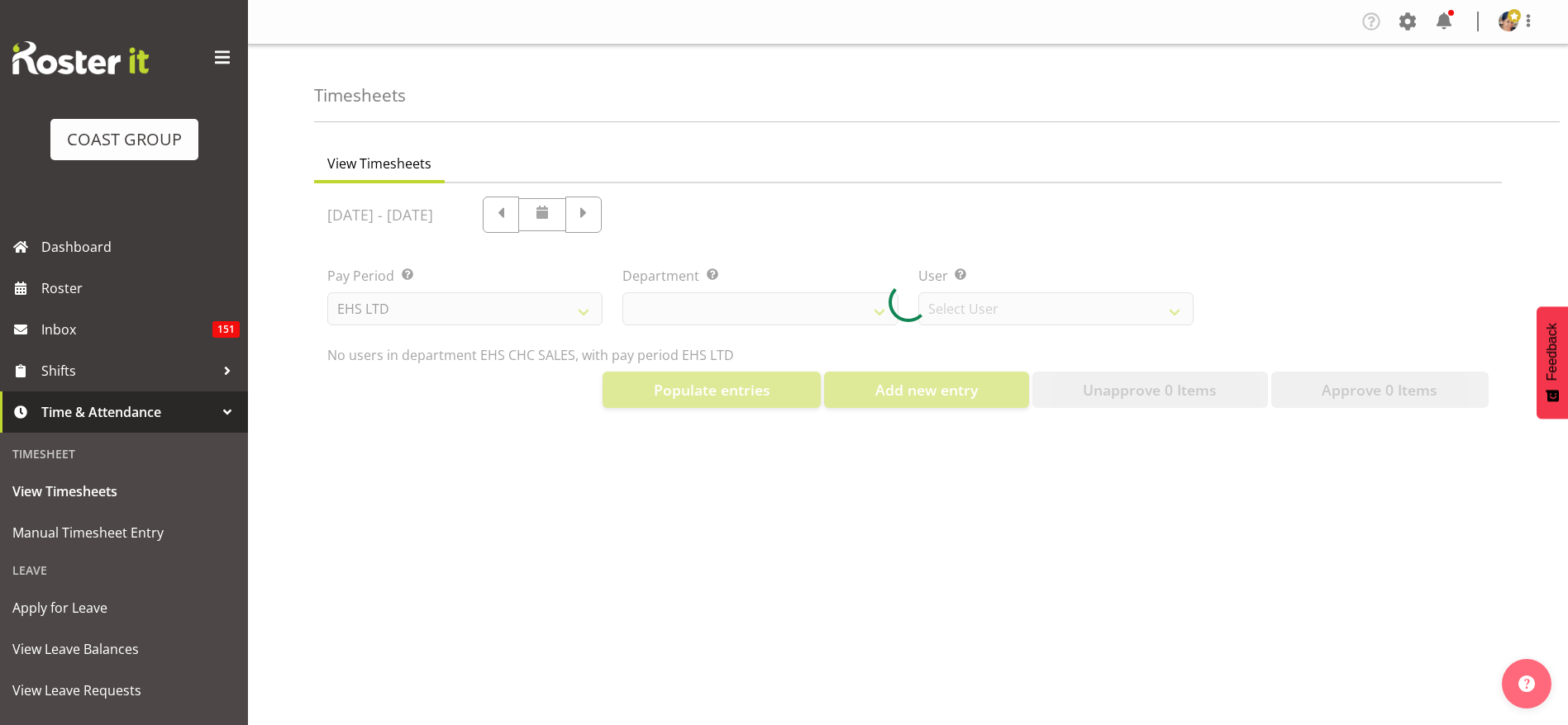
select select "42"
select select "9019"
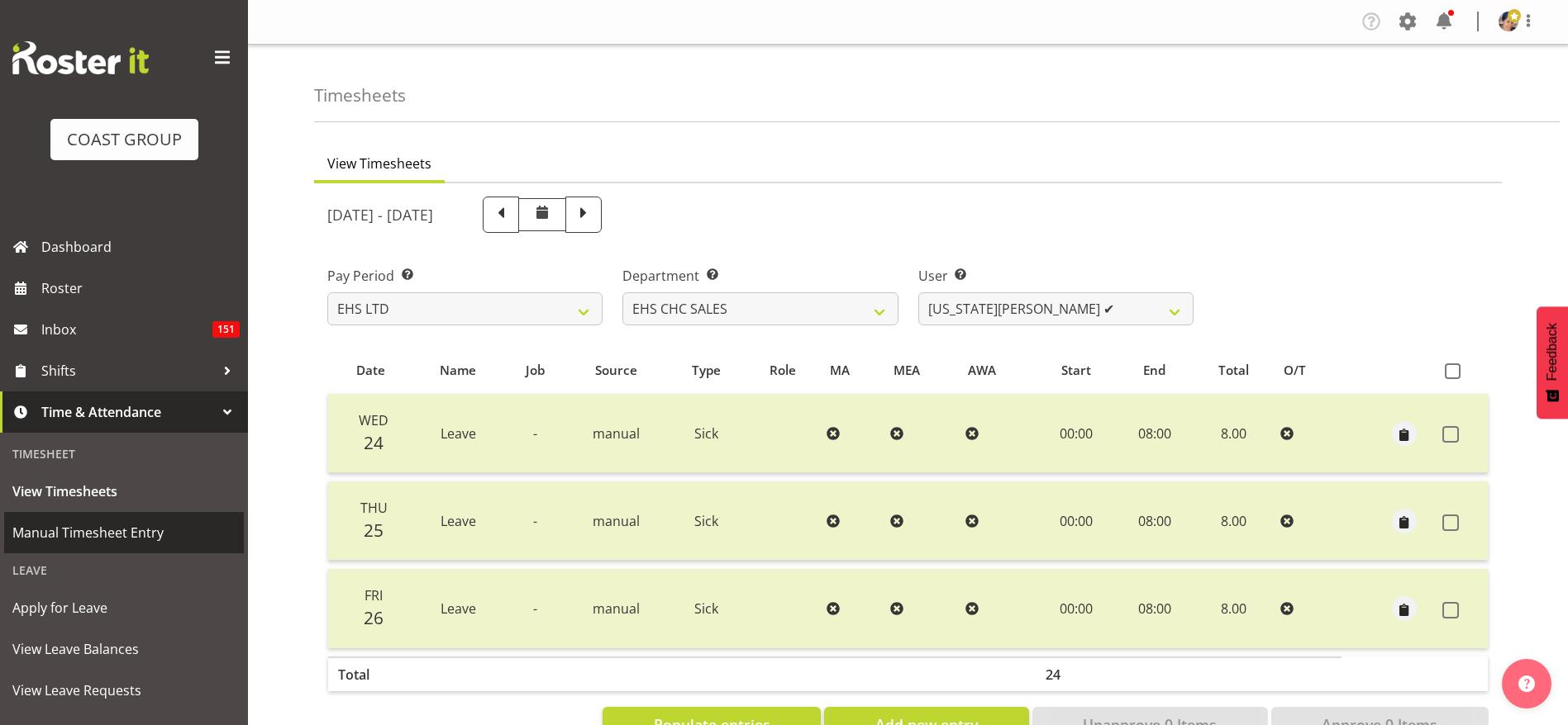
click at [81, 525] on span "Manual Timesheet Entry" at bounding box center [124, 533] width 223 height 24
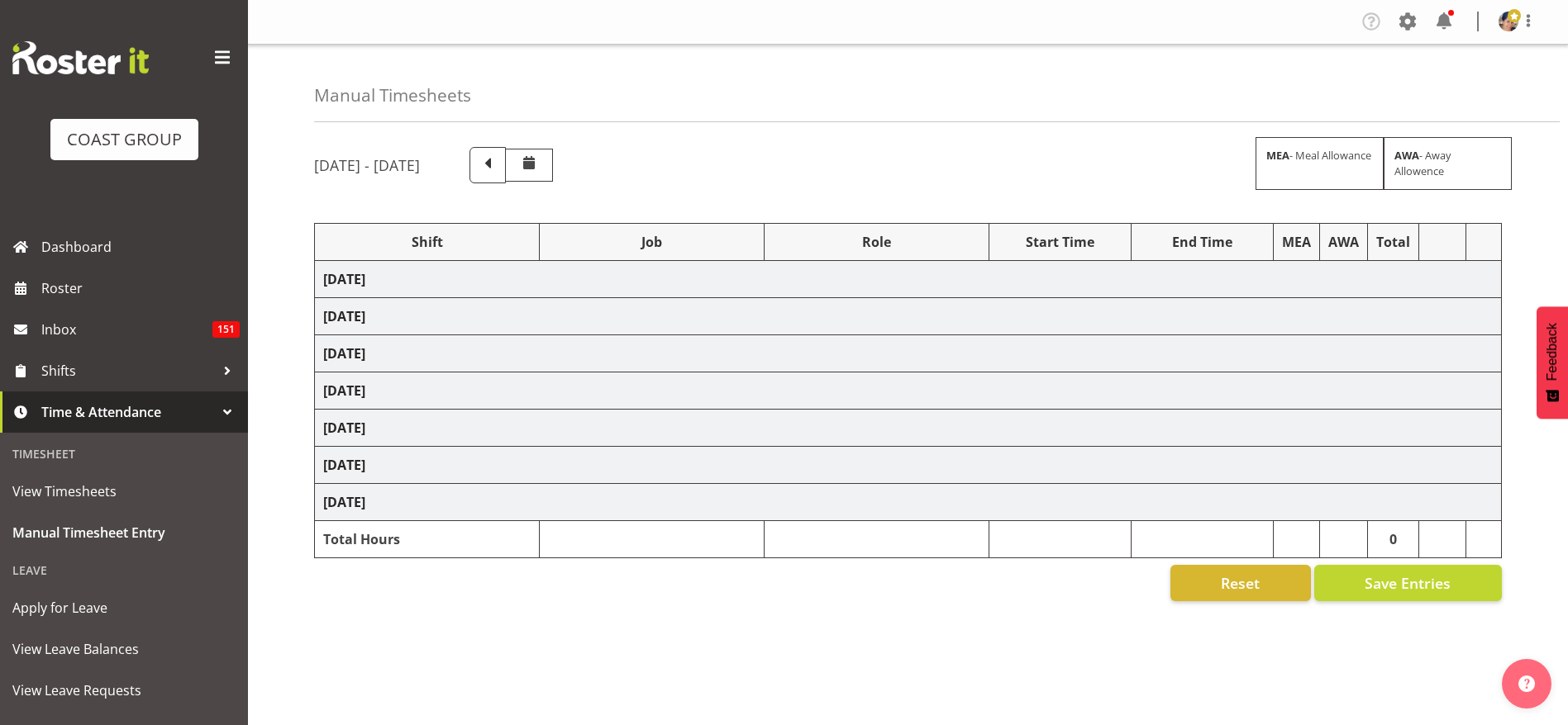
select select "1404"
select select "9028"
select select "37"
select select "1404"
select select "69"
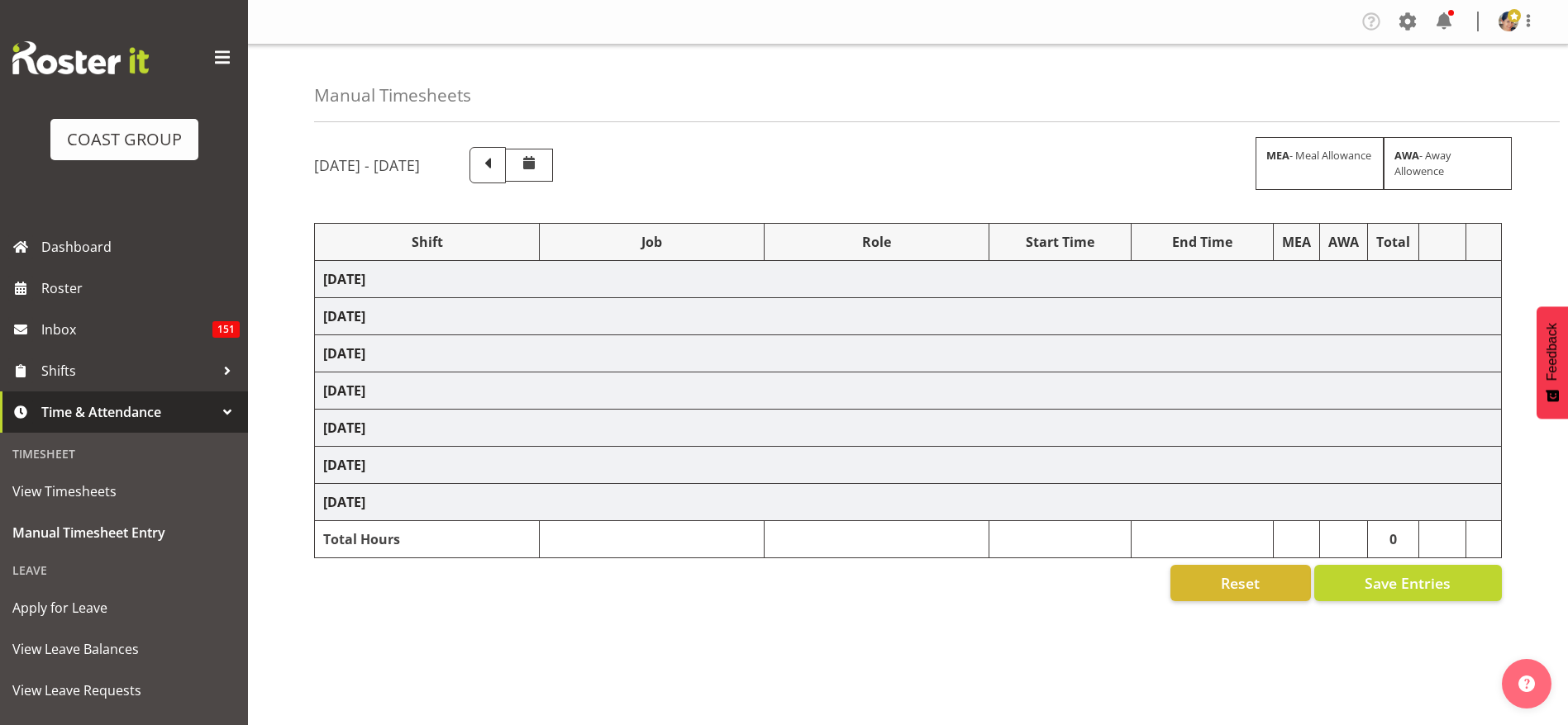
select select "37"
select select "1404"
select select "69"
select select "37"
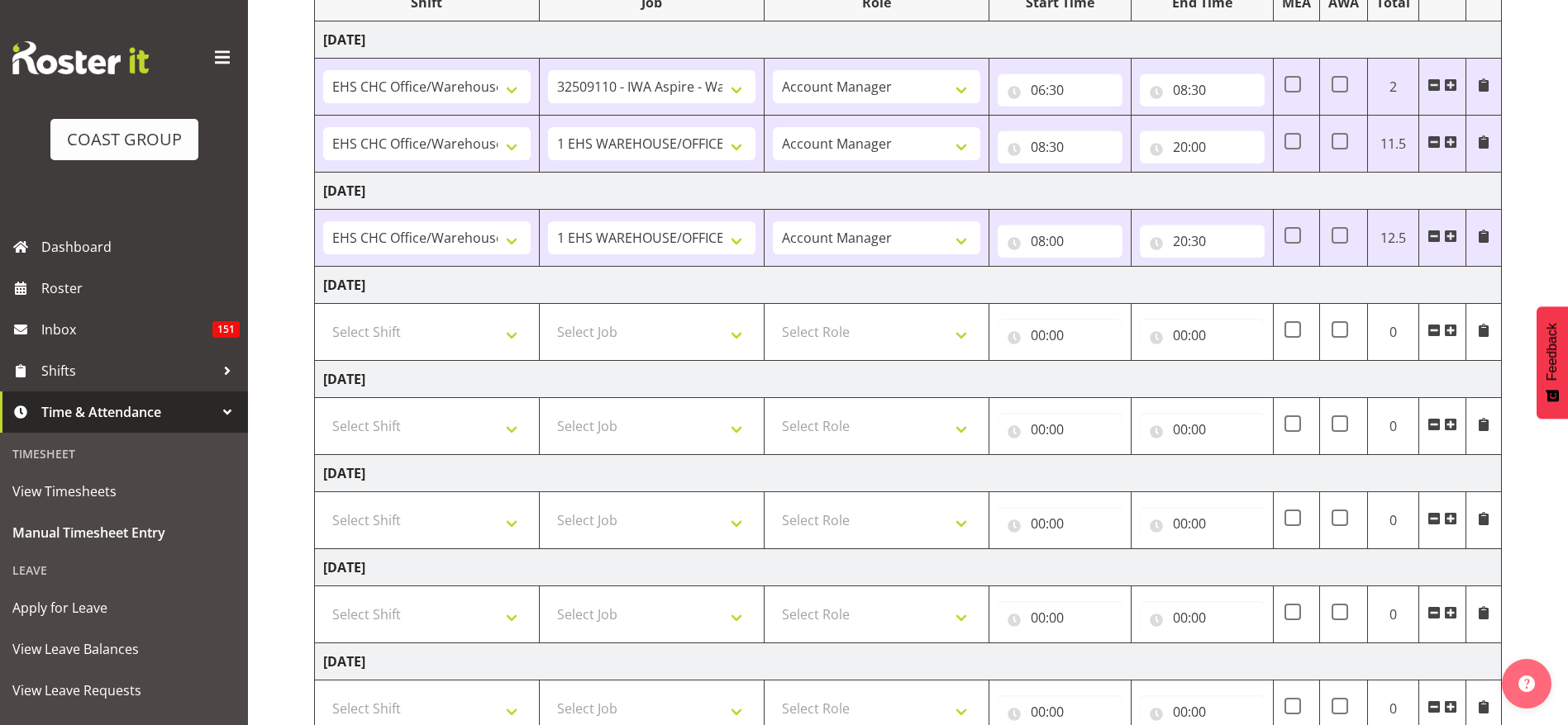
scroll to position [115, 0]
